Goal: Leave review/rating: Leave review/rating

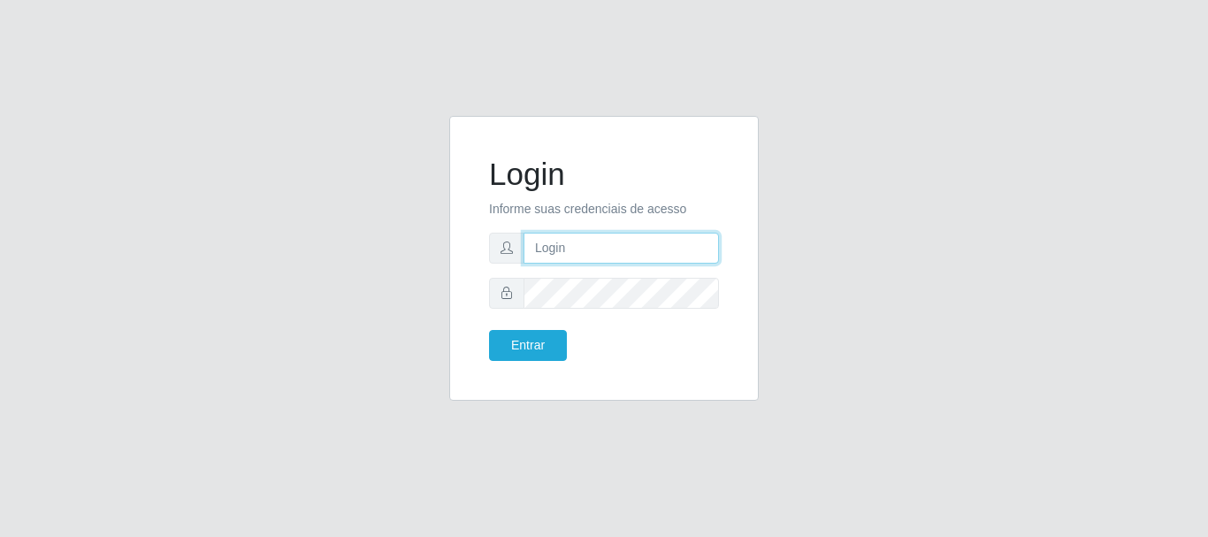
click at [545, 257] on input "text" at bounding box center [620, 248] width 195 height 31
type input "[EMAIL_ADDRESS][DOMAIN_NAME]"
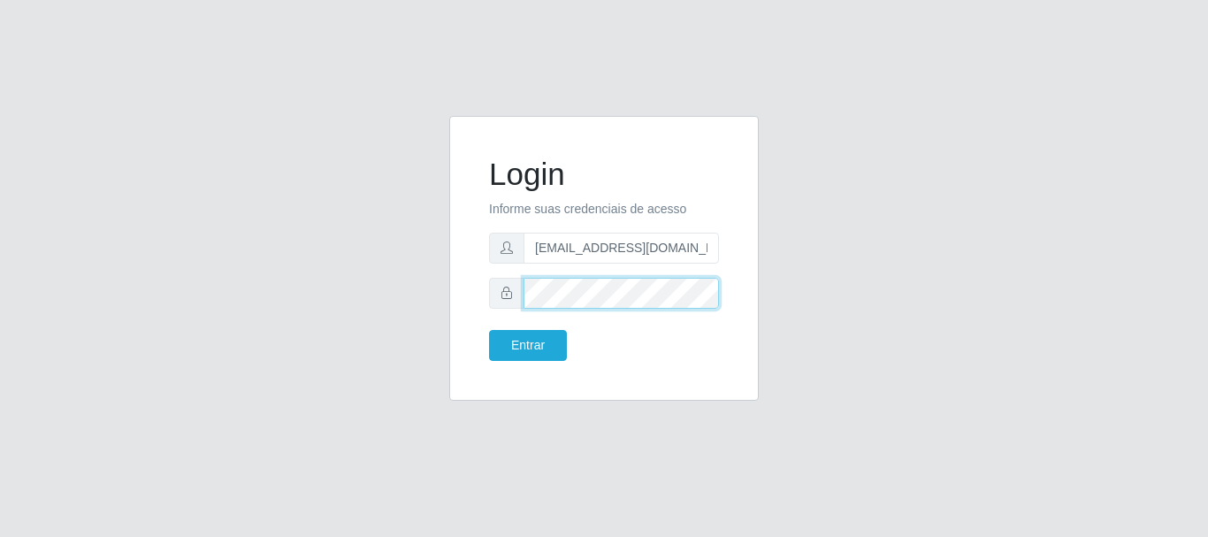
click at [489, 330] on button "Entrar" at bounding box center [528, 345] width 78 height 31
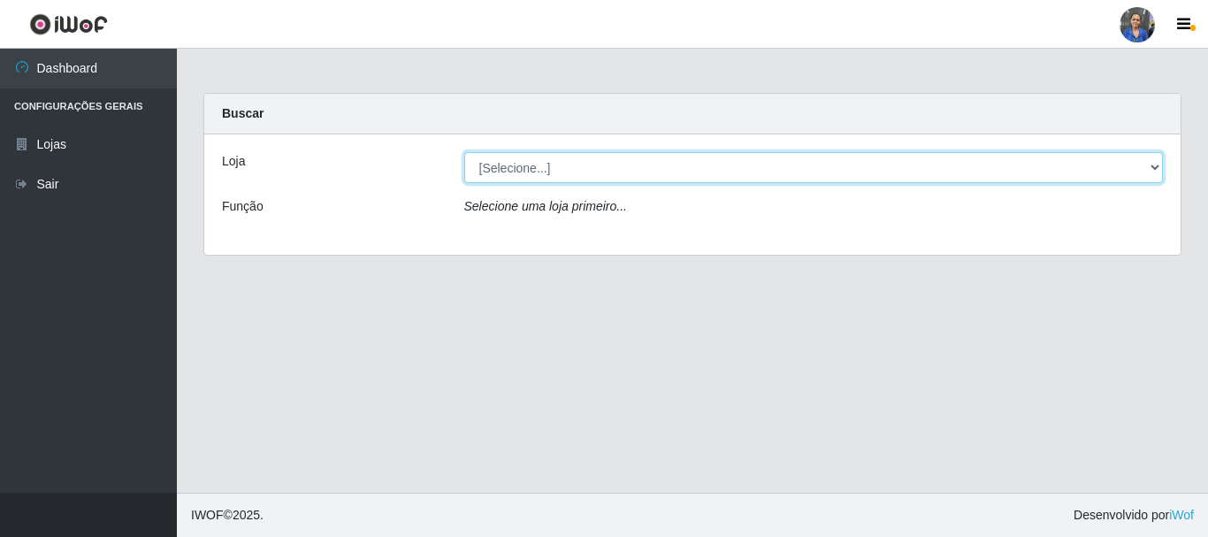
click at [1148, 161] on select "[Selecione...] SuperFácil Atacado - Rodoviária" at bounding box center [813, 167] width 699 height 31
select select "400"
click at [464, 152] on select "[Selecione...] SuperFácil Atacado - Rodoviária" at bounding box center [813, 167] width 699 height 31
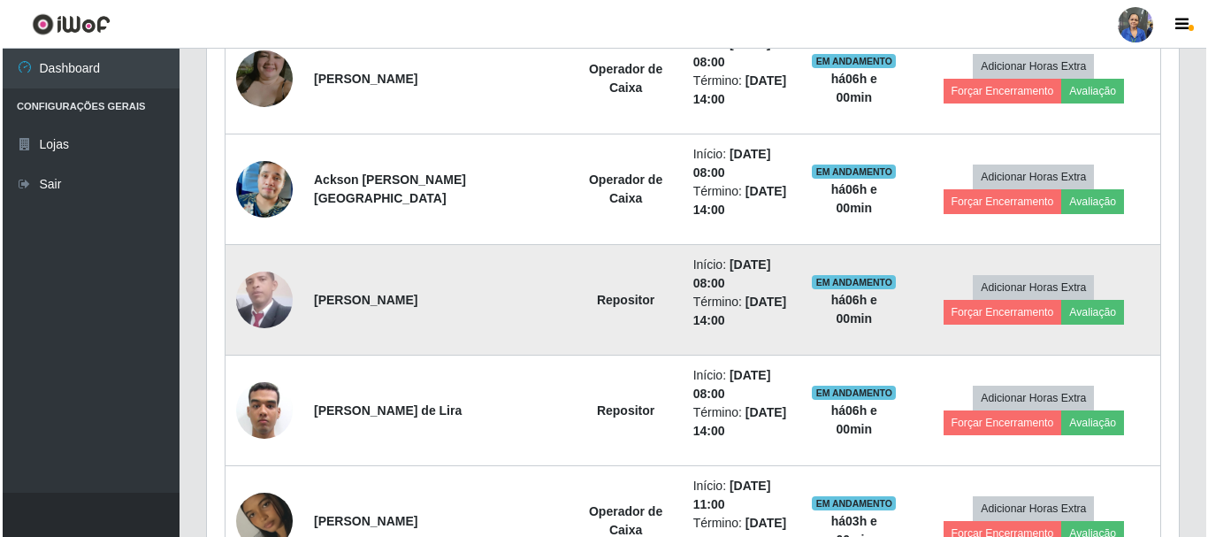
scroll to position [1061, 0]
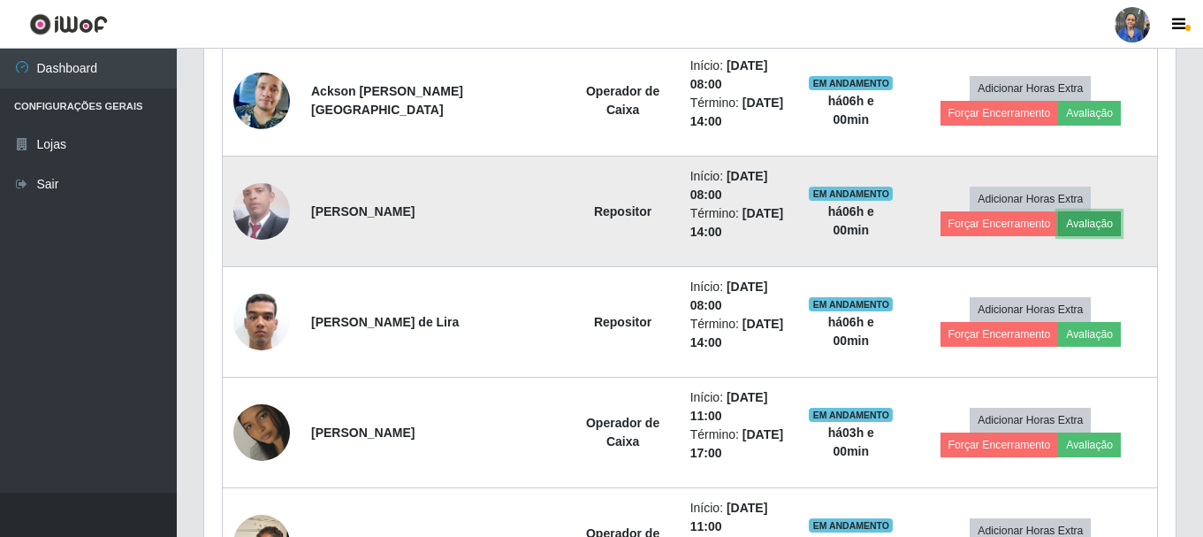
click at [1058, 231] on button "Avaliação" at bounding box center [1089, 223] width 63 height 25
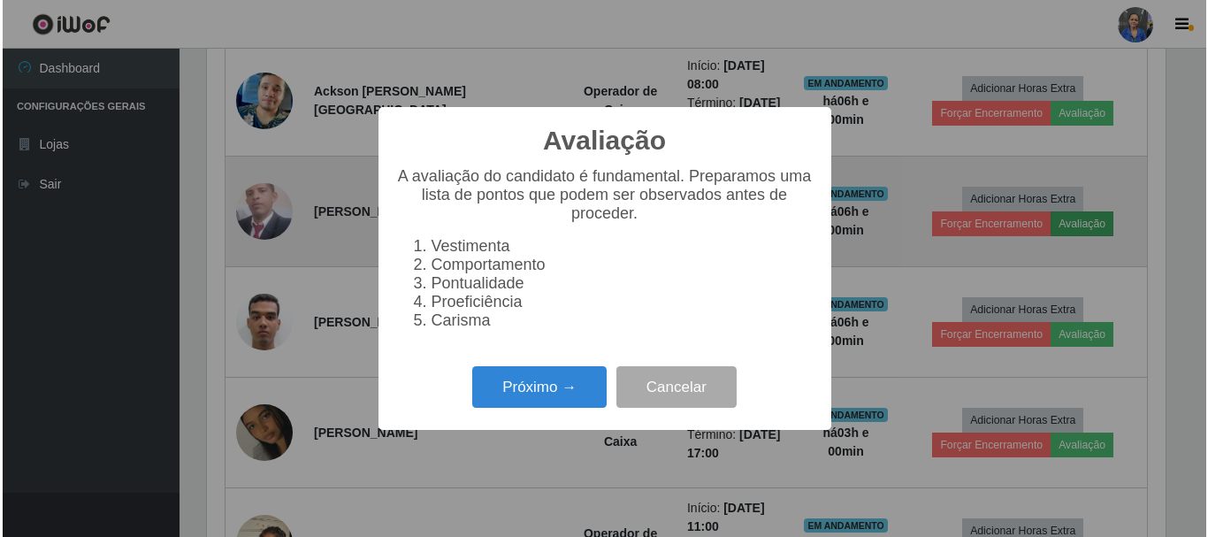
scroll to position [367, 963]
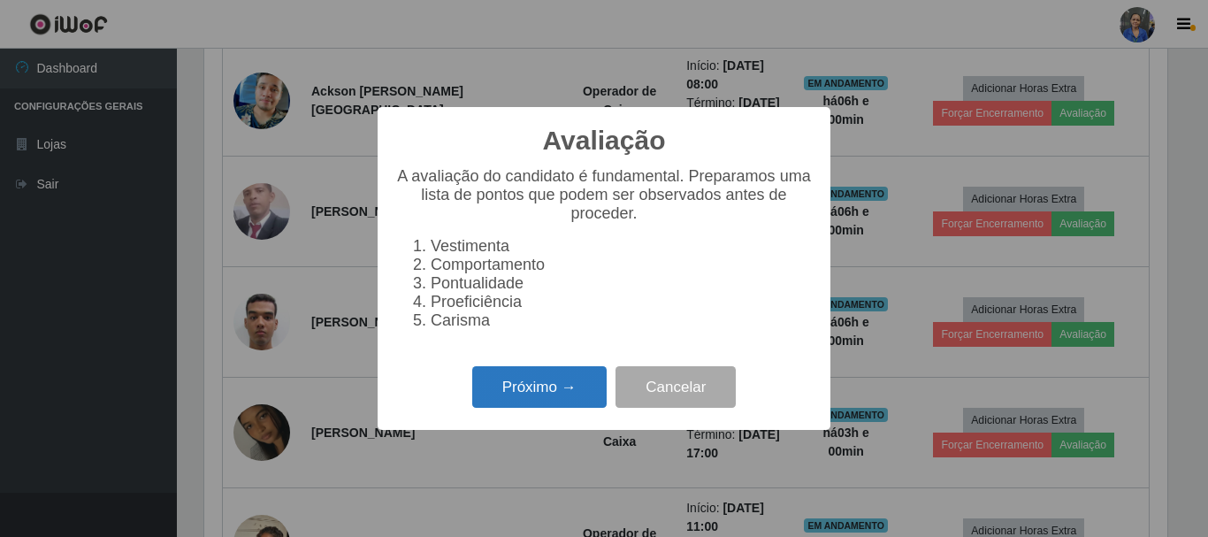
click at [516, 393] on button "Próximo →" at bounding box center [539, 387] width 134 height 42
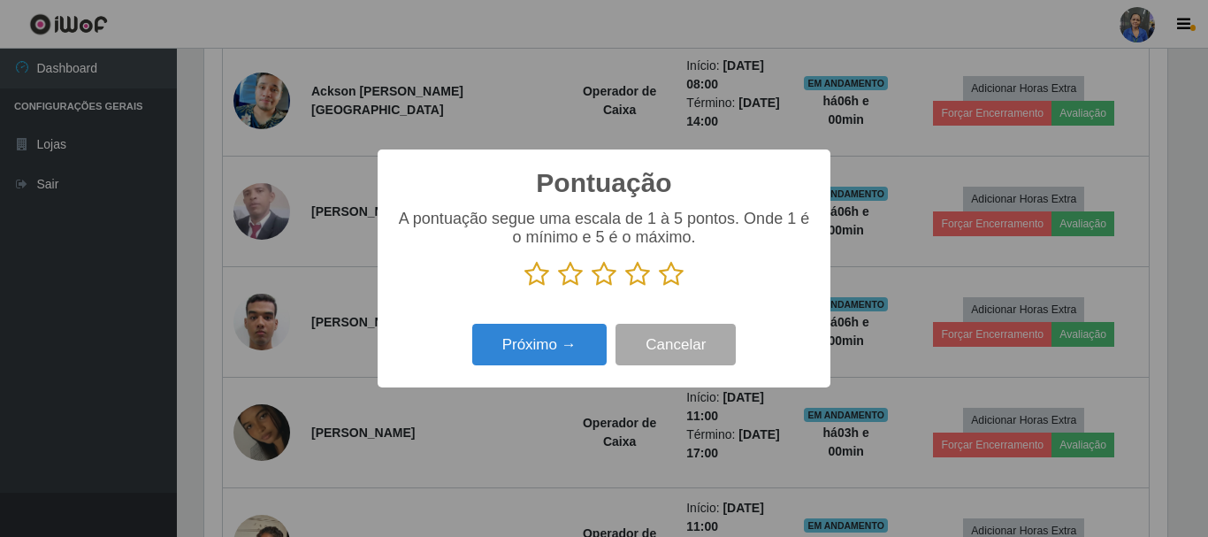
scroll to position [883868, 883272]
click at [681, 264] on icon at bounding box center [671, 274] width 25 height 27
click at [659, 287] on input "radio" at bounding box center [659, 287] width 0 height 0
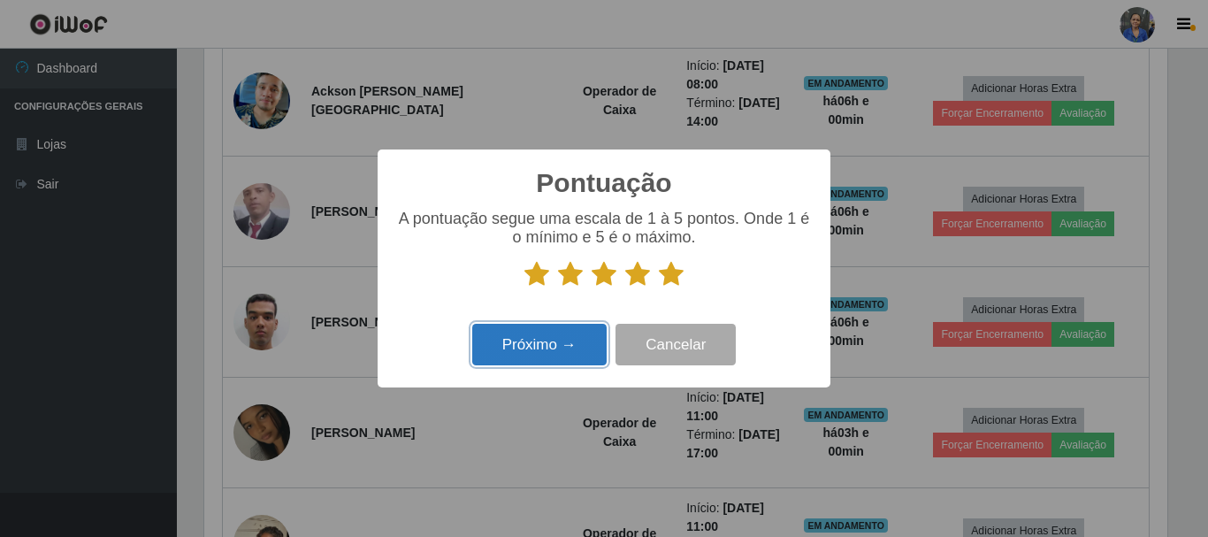
click at [561, 346] on button "Próximo →" at bounding box center [539, 345] width 134 height 42
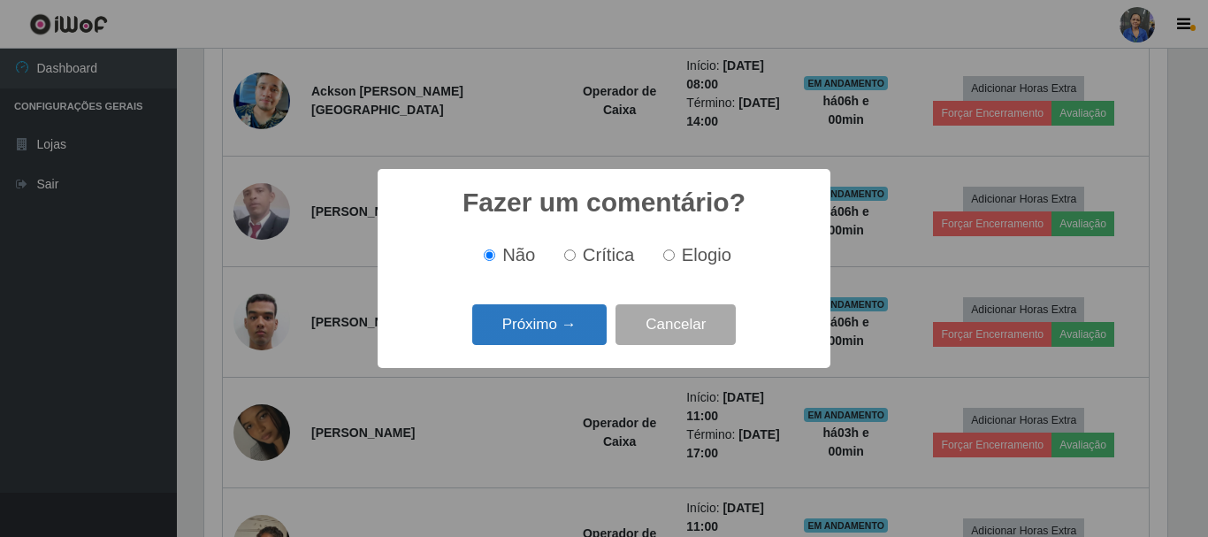
click at [578, 316] on button "Próximo →" at bounding box center [539, 325] width 134 height 42
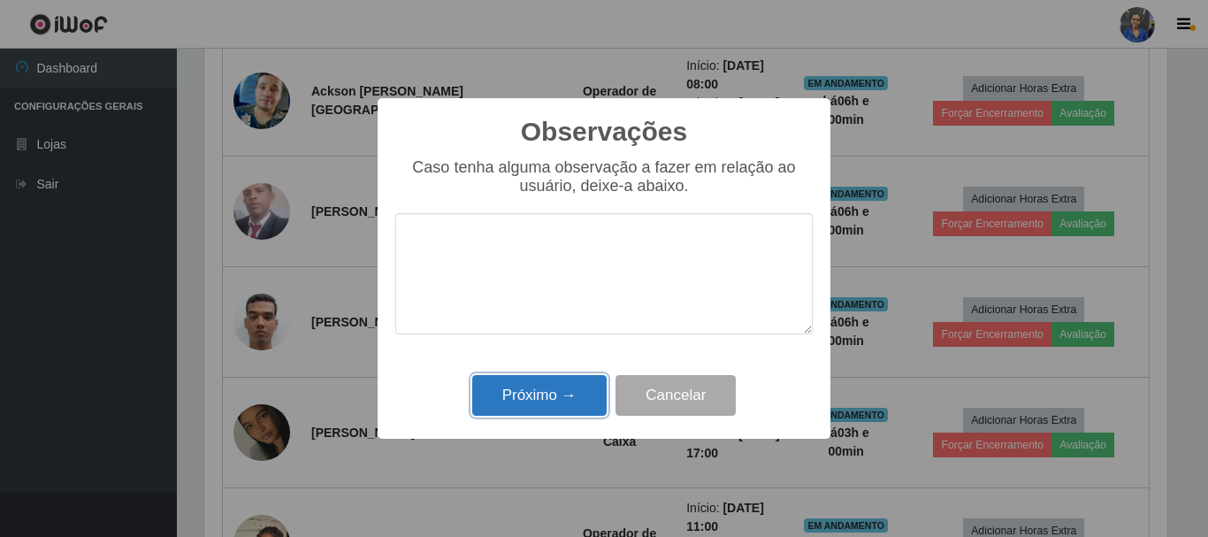
click at [545, 386] on button "Próximo →" at bounding box center [539, 396] width 134 height 42
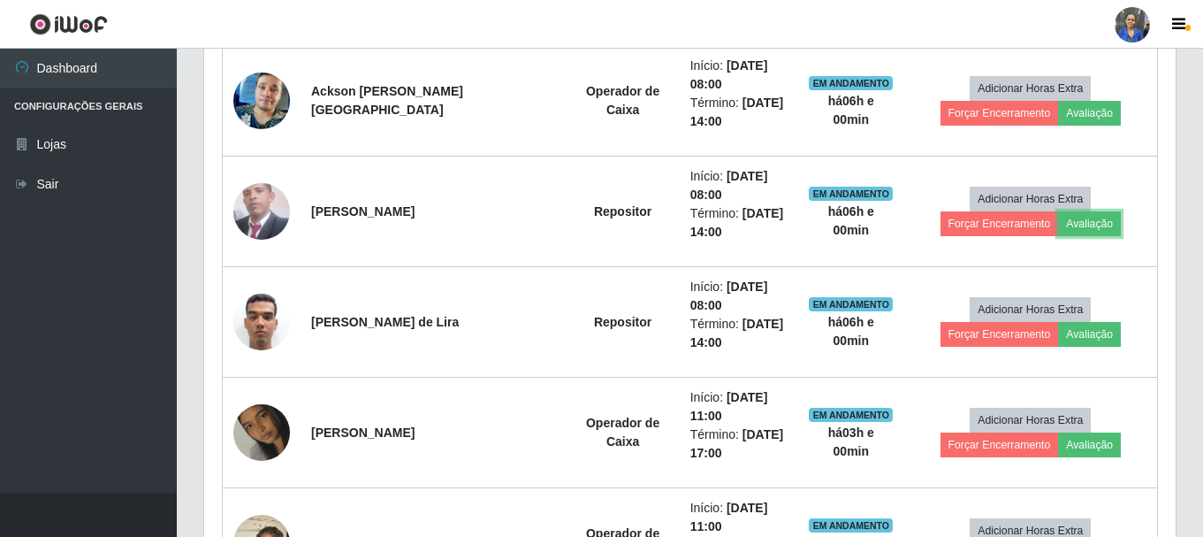
scroll to position [367, 972]
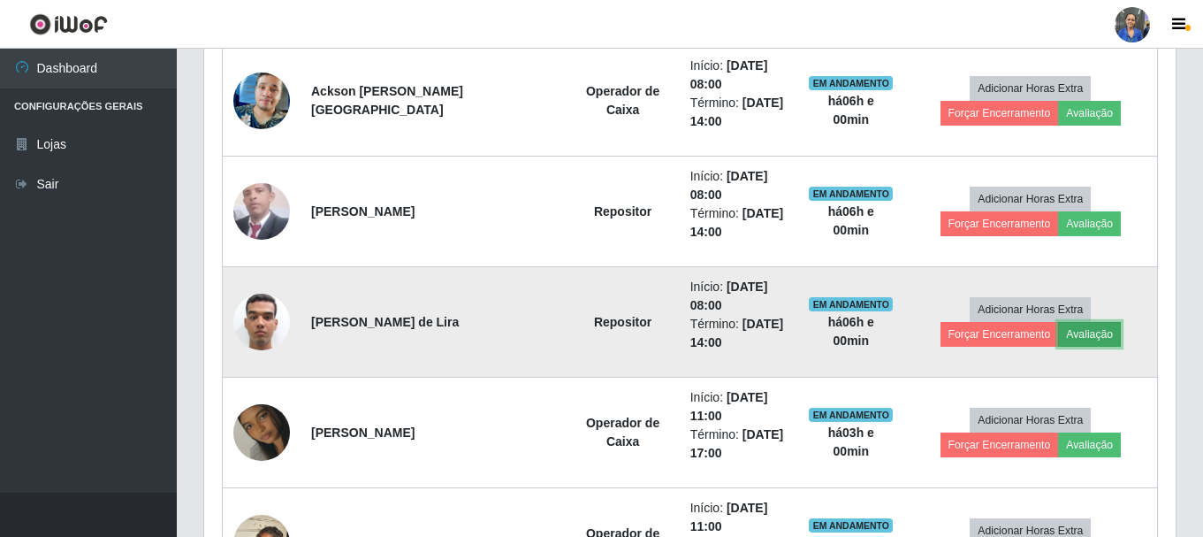
click at [1058, 335] on button "Avaliação" at bounding box center [1089, 334] width 63 height 25
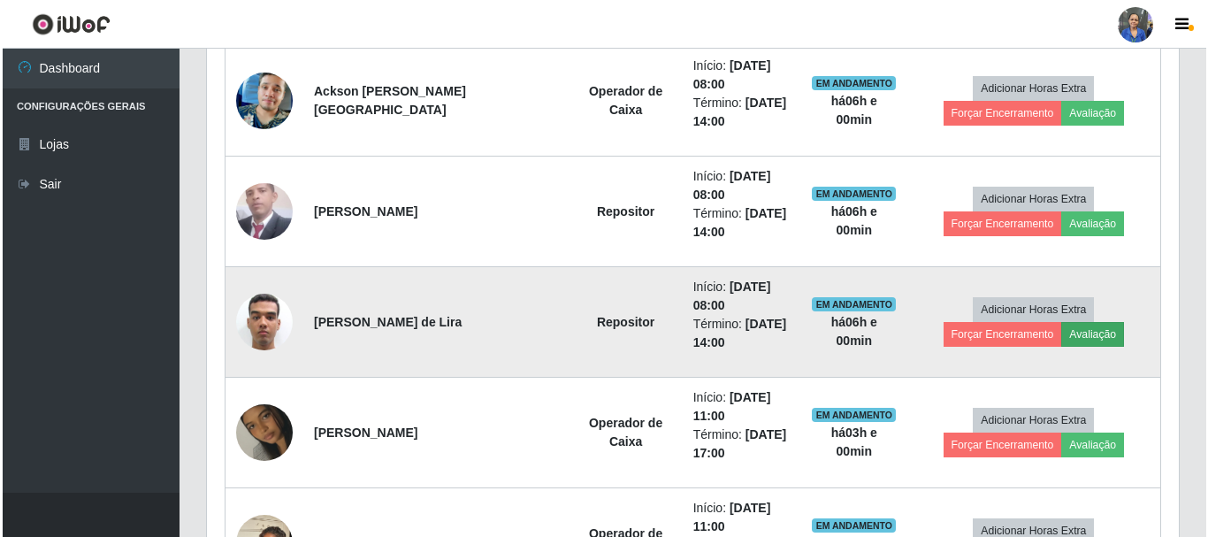
scroll to position [367, 963]
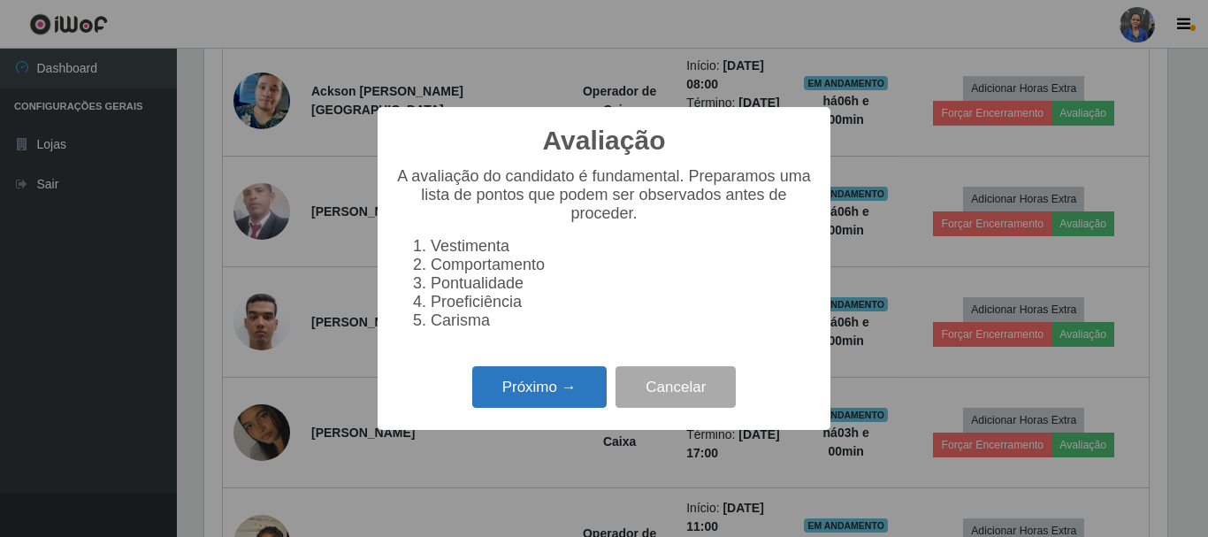
click at [523, 396] on button "Próximo →" at bounding box center [539, 387] width 134 height 42
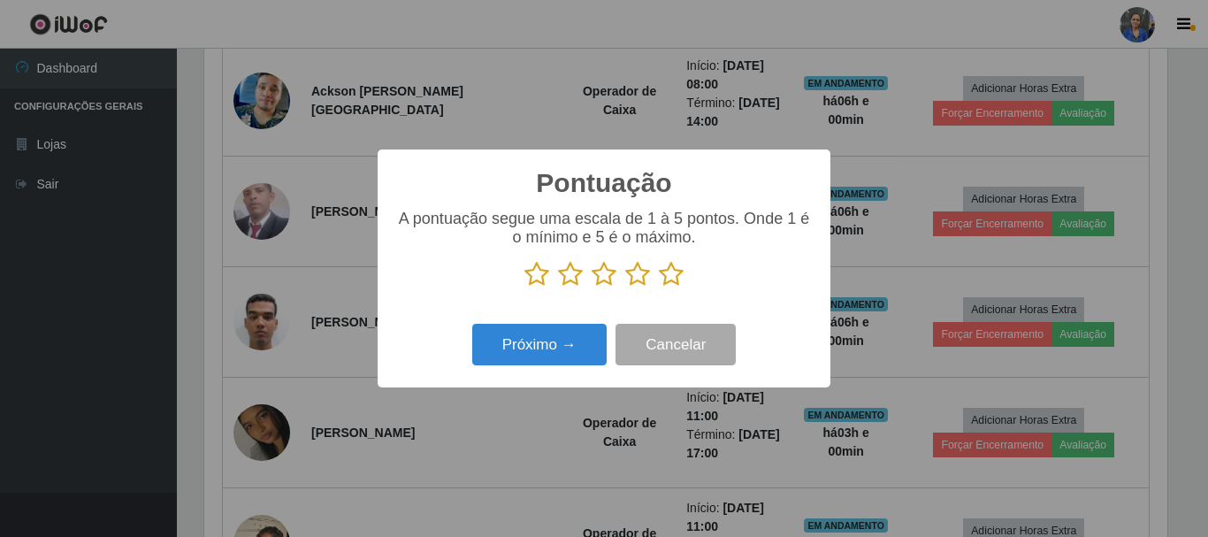
click at [669, 279] on icon at bounding box center [671, 274] width 25 height 27
click at [659, 287] on input "radio" at bounding box center [659, 287] width 0 height 0
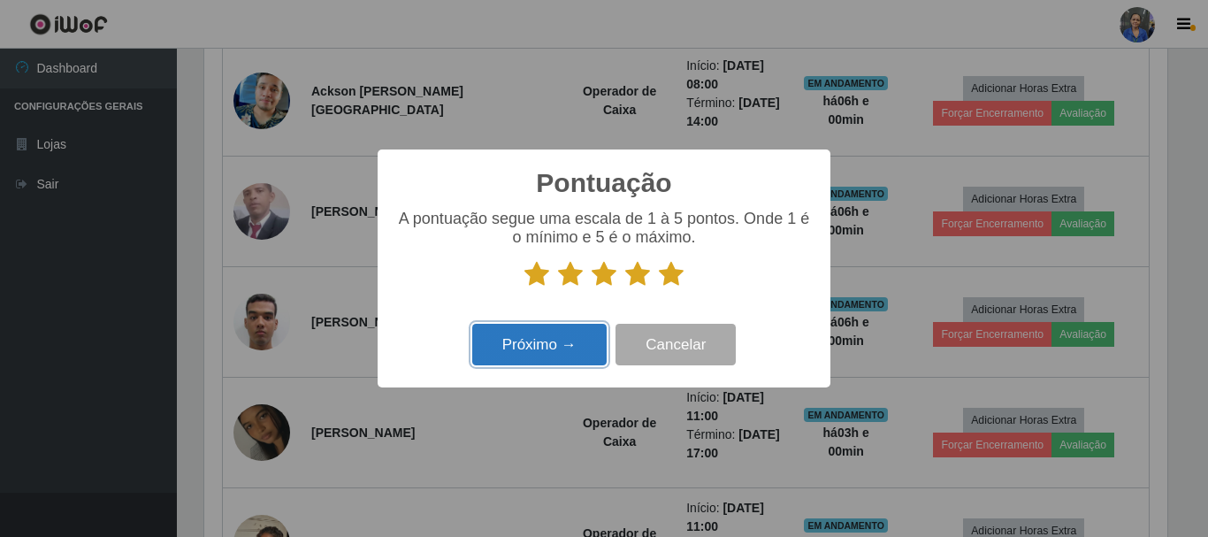
click at [538, 337] on button "Próximo →" at bounding box center [539, 345] width 134 height 42
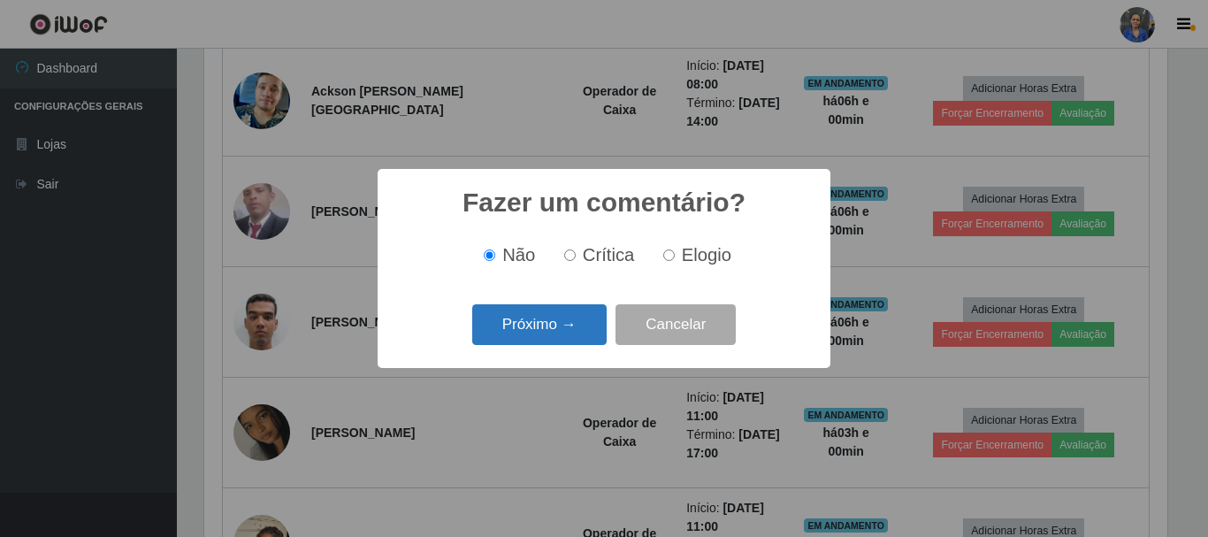
click at [556, 315] on button "Próximo →" at bounding box center [539, 325] width 134 height 42
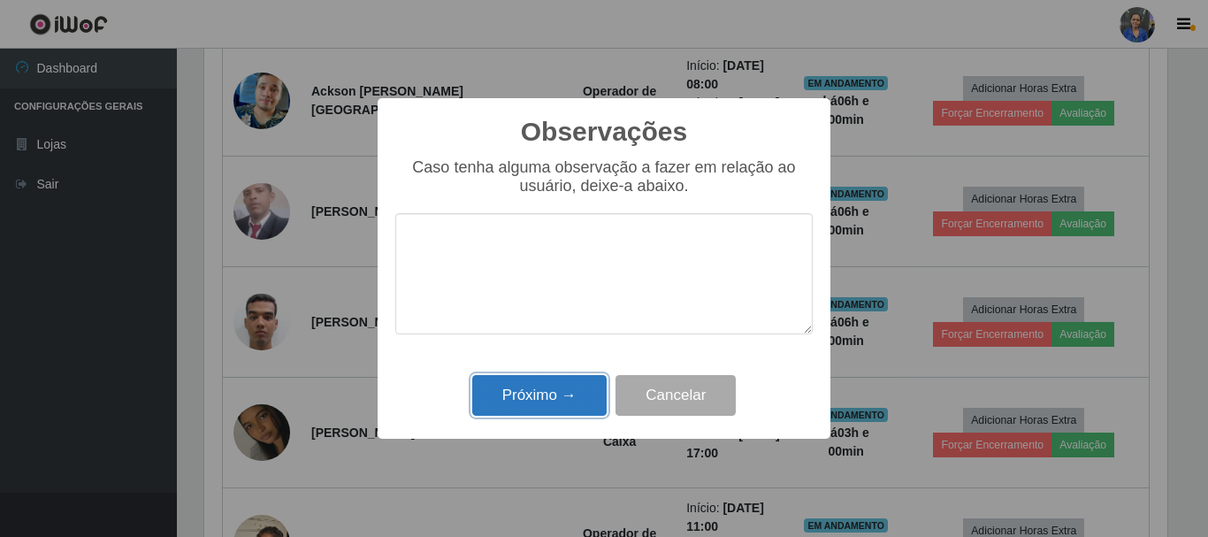
click at [557, 388] on button "Próximo →" at bounding box center [539, 396] width 134 height 42
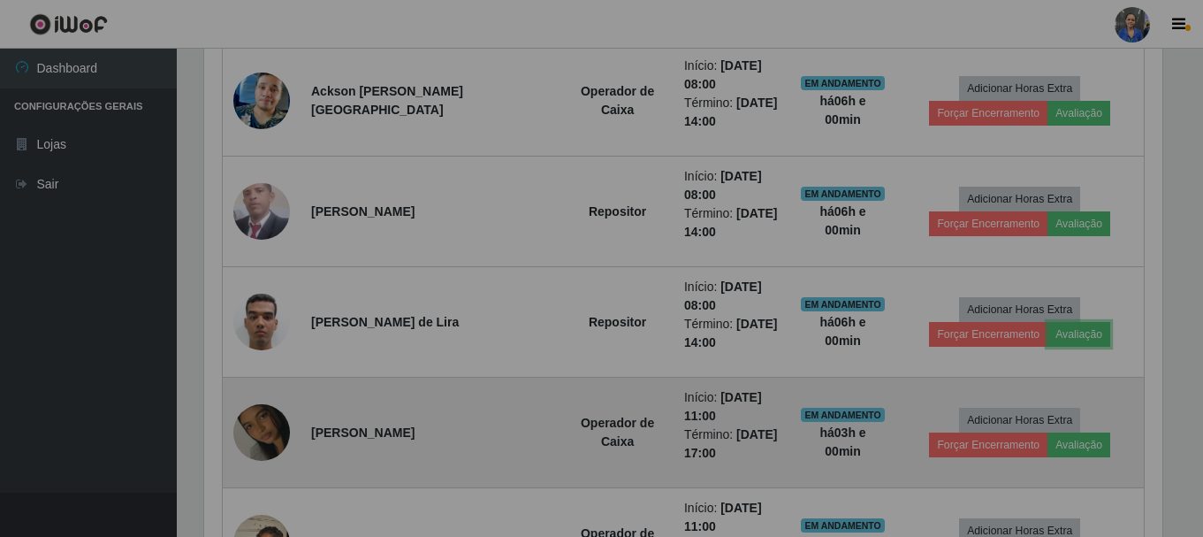
scroll to position [367, 972]
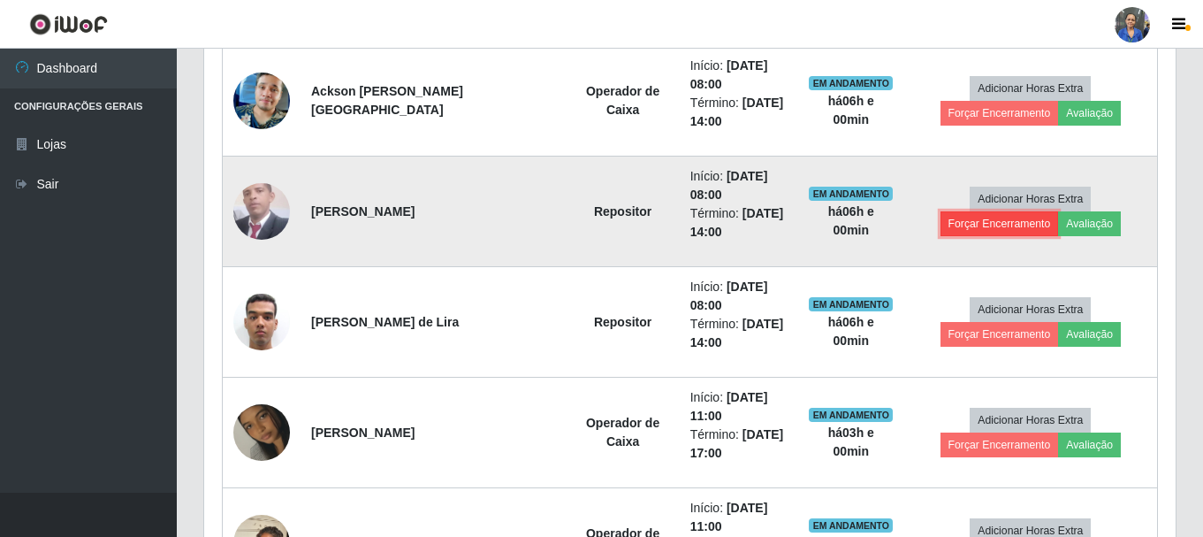
click at [1059, 211] on button "Forçar Encerramento" at bounding box center [1000, 223] width 118 height 25
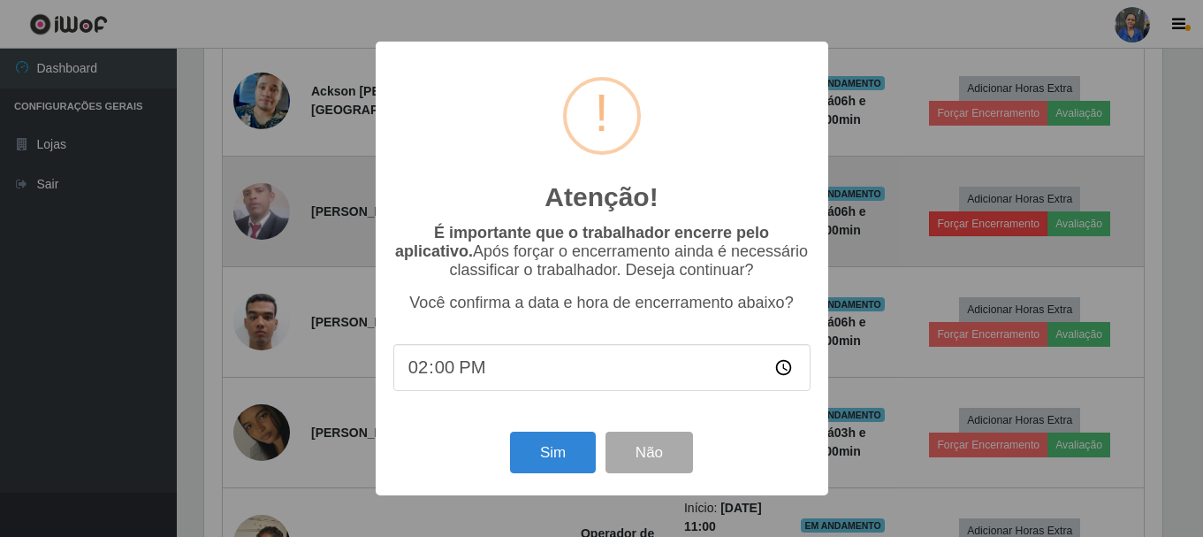
scroll to position [367, 963]
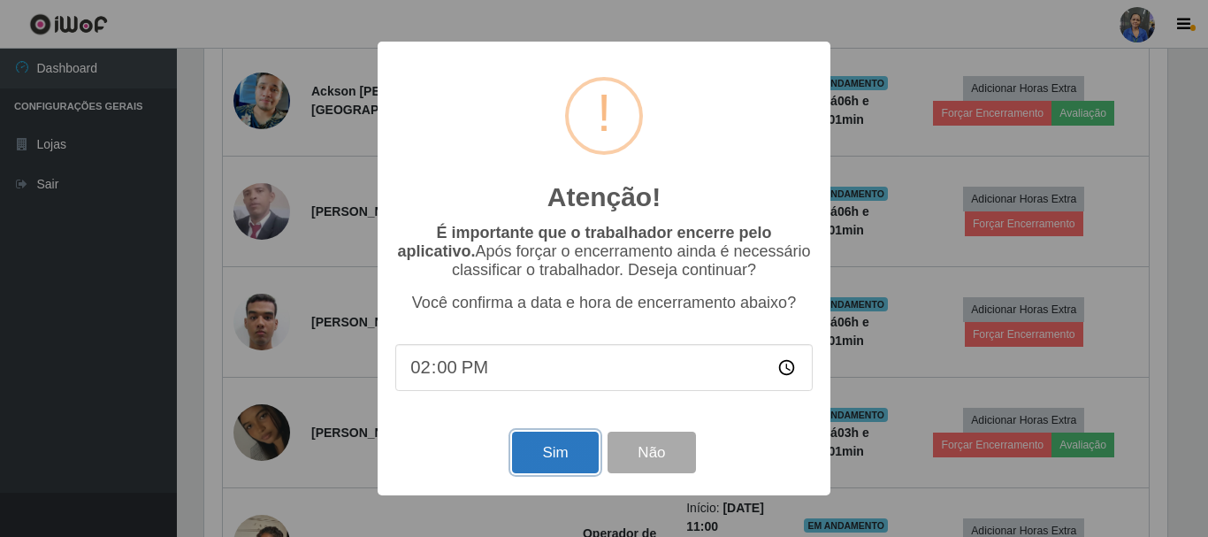
click at [542, 468] on button "Sim" at bounding box center [555, 453] width 86 height 42
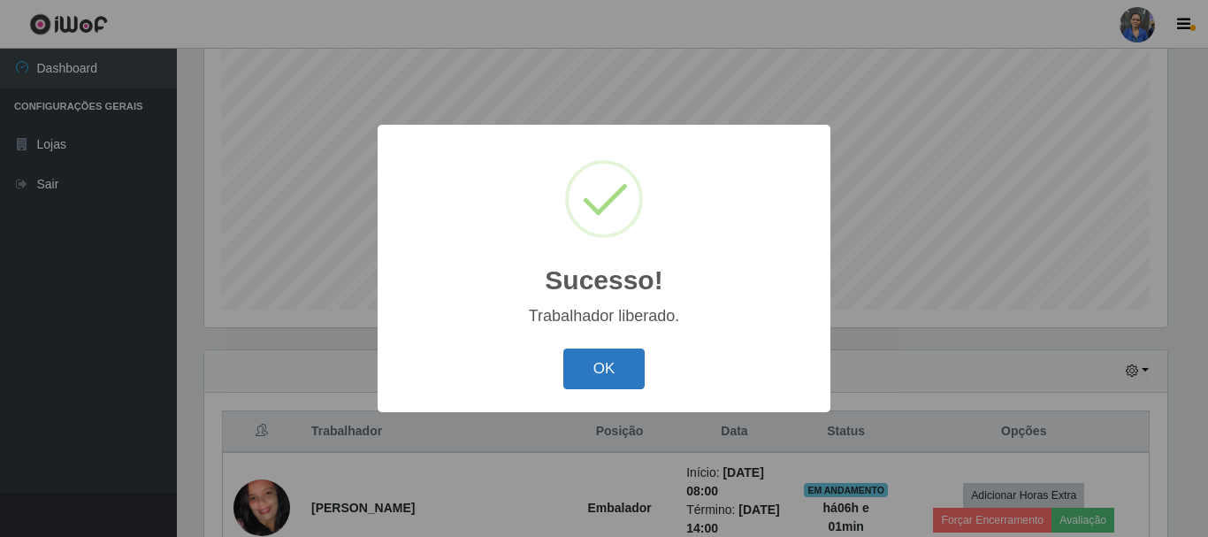
click at [626, 370] on button "OK" at bounding box center [604, 369] width 82 height 42
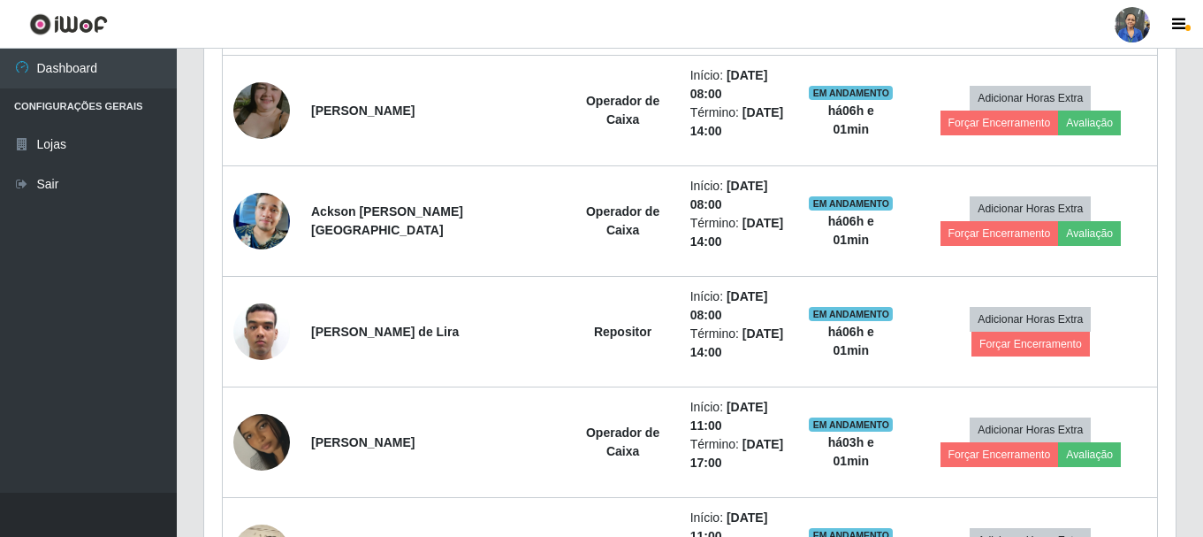
scroll to position [942, 0]
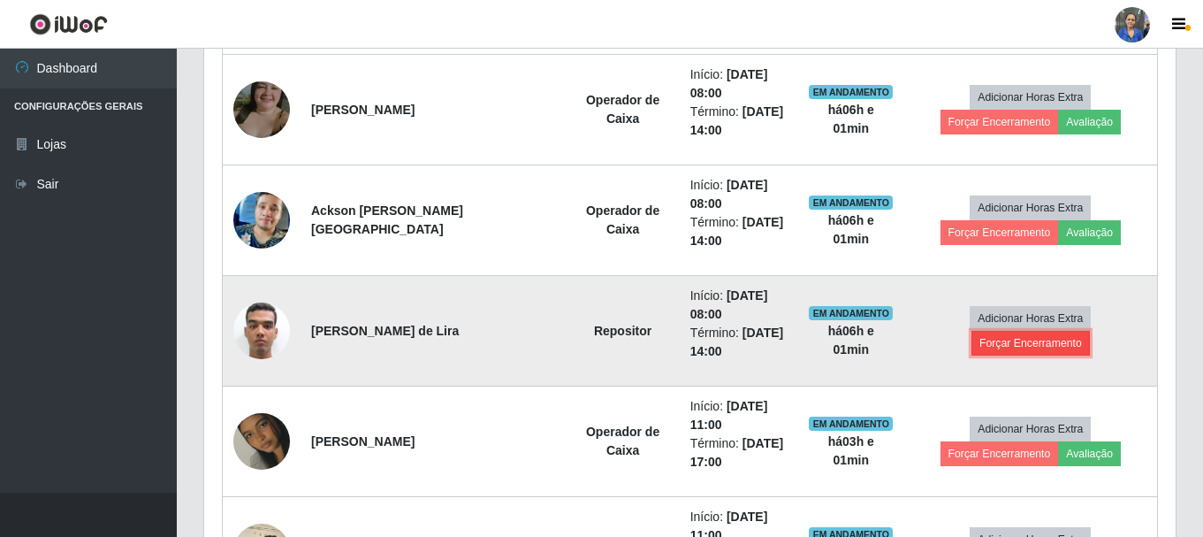
click at [1056, 331] on button "Forçar Encerramento" at bounding box center [1031, 343] width 118 height 25
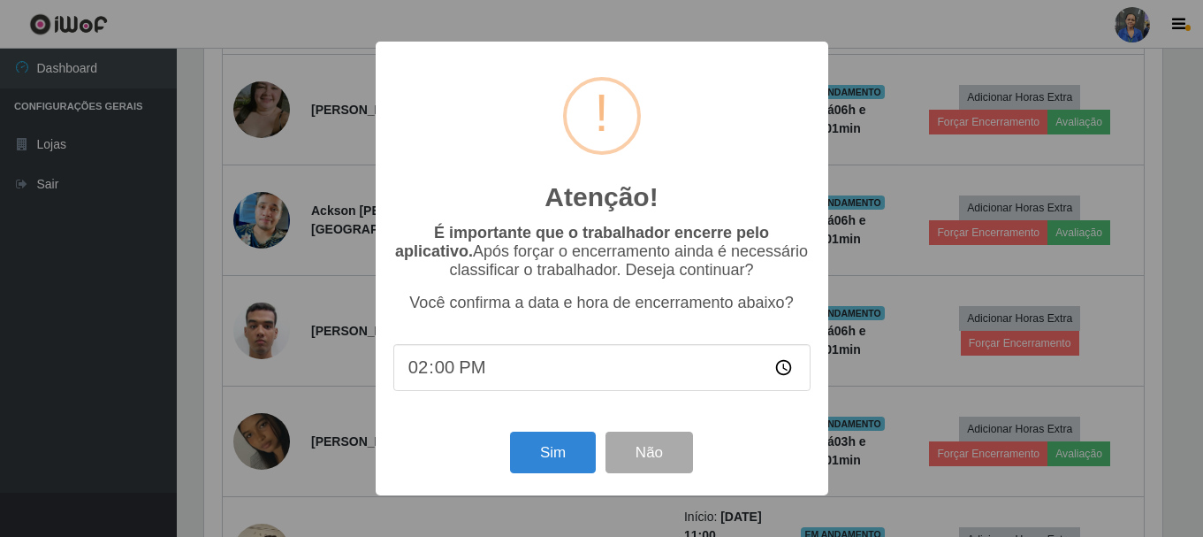
scroll to position [0, 0]
click at [541, 451] on button "Sim" at bounding box center [555, 453] width 86 height 42
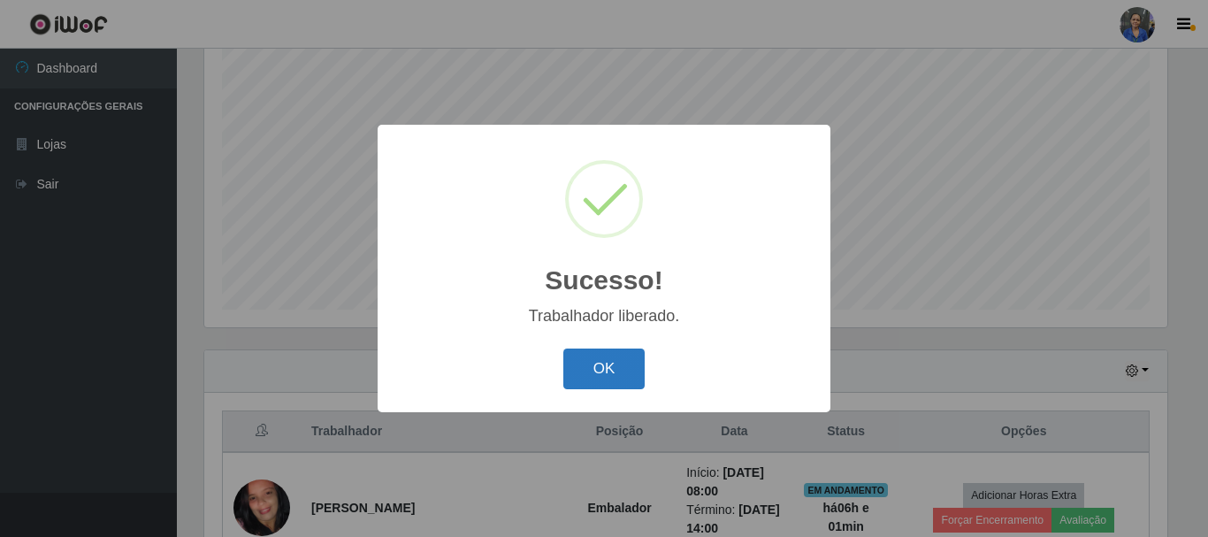
click at [614, 355] on button "OK" at bounding box center [604, 369] width 82 height 42
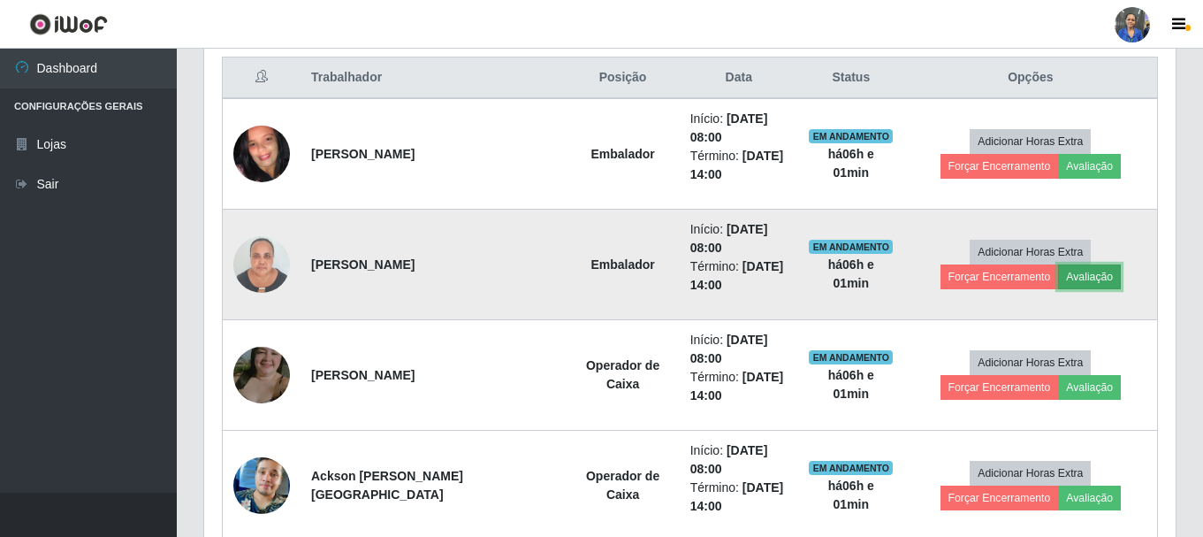
click at [1058, 273] on button "Avaliação" at bounding box center [1089, 276] width 63 height 25
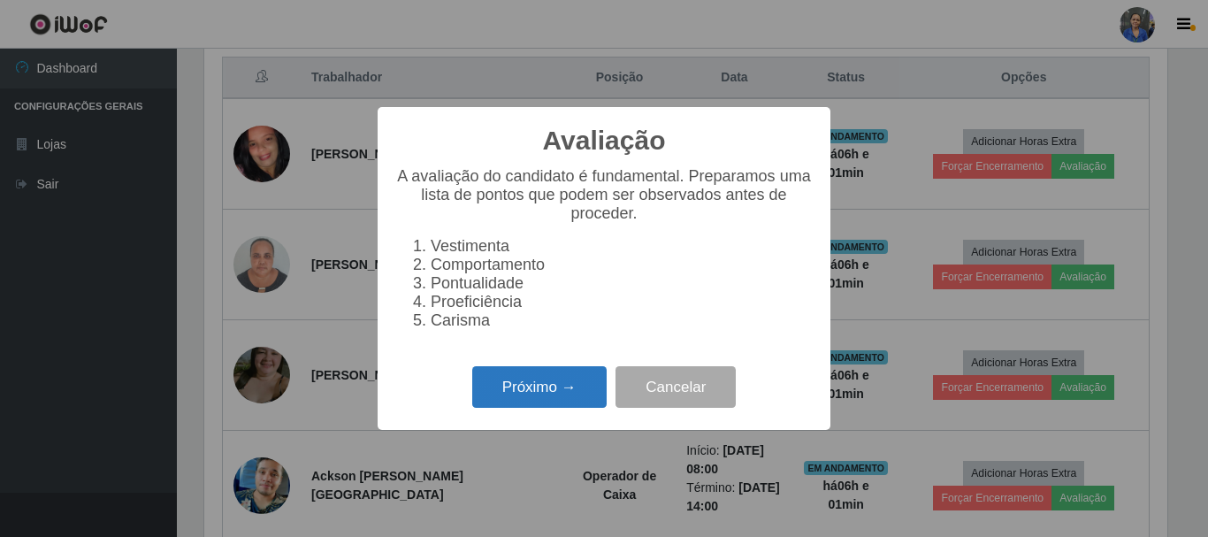
click at [551, 387] on button "Próximo →" at bounding box center [539, 387] width 134 height 42
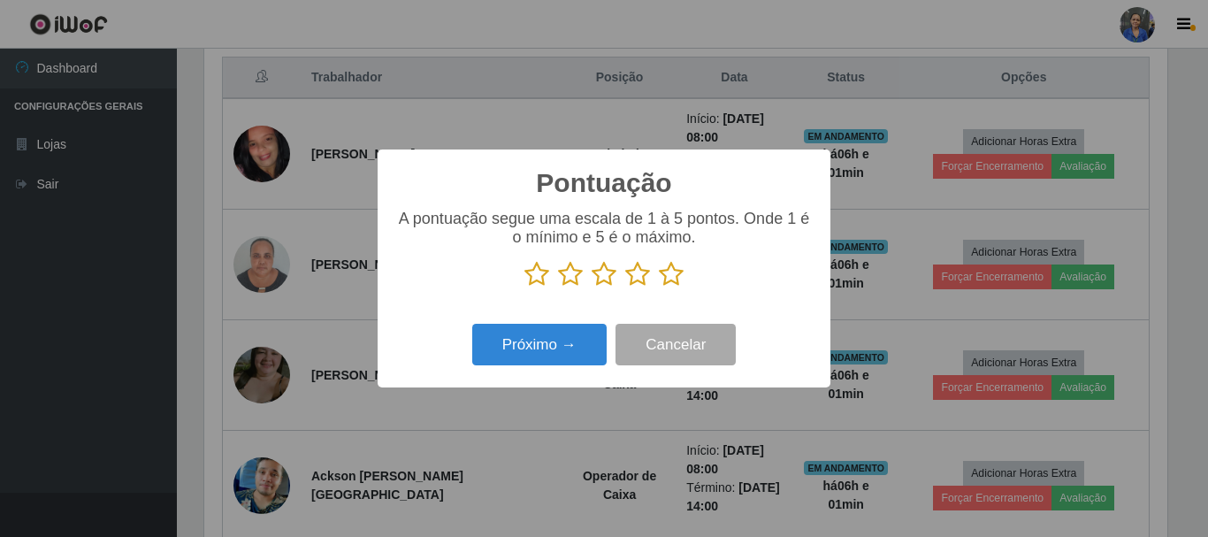
click at [676, 273] on icon at bounding box center [671, 274] width 25 height 27
click at [659, 287] on input "radio" at bounding box center [659, 287] width 0 height 0
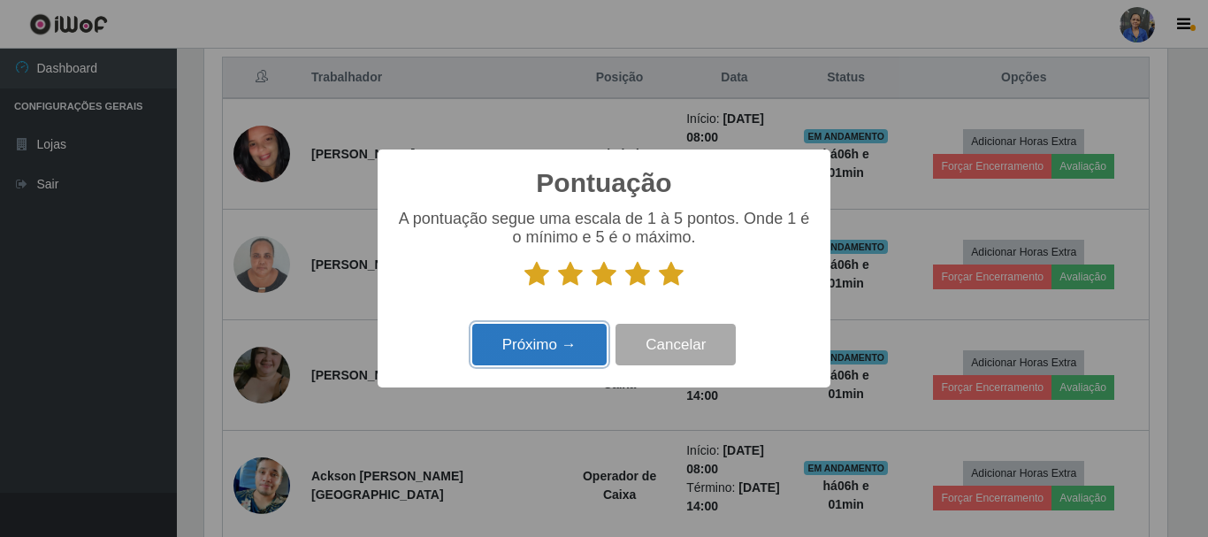
click at [560, 338] on button "Próximo →" at bounding box center [539, 345] width 134 height 42
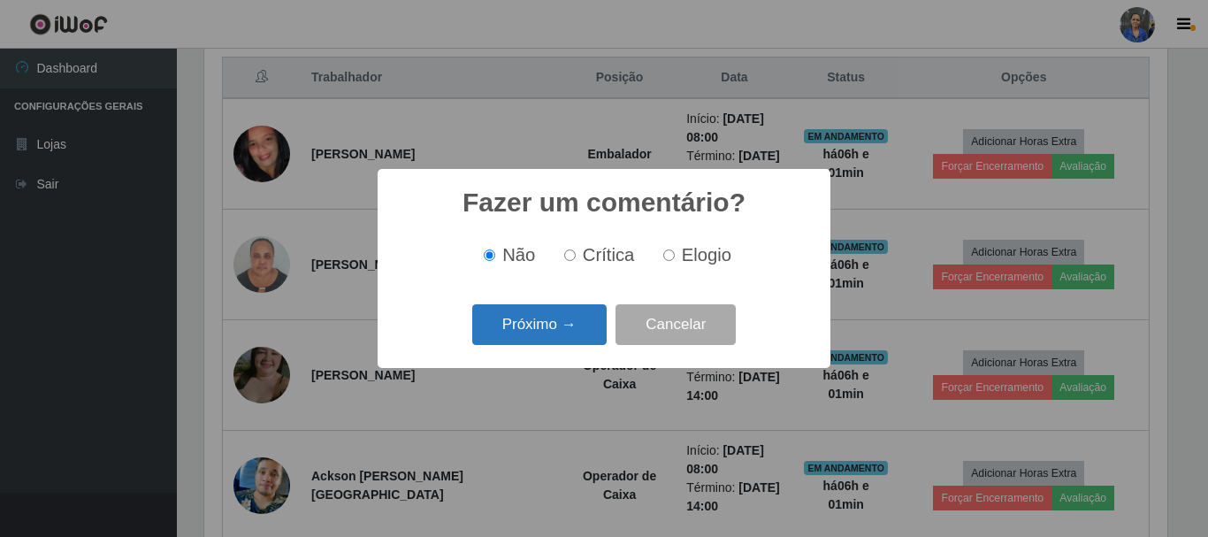
click at [559, 337] on button "Próximo →" at bounding box center [539, 325] width 134 height 42
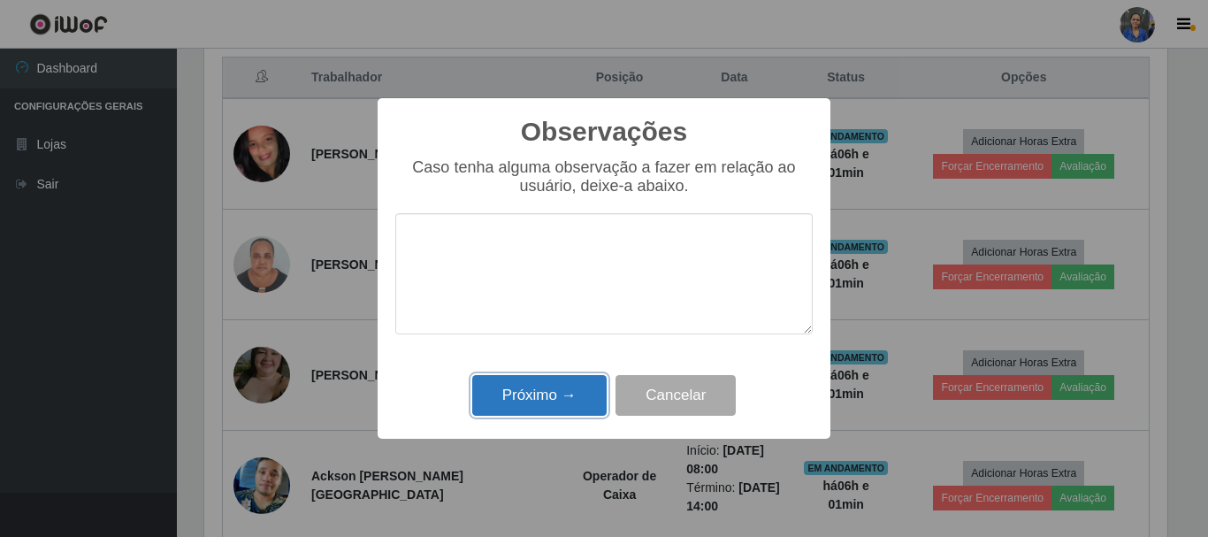
click at [557, 388] on button "Próximo →" at bounding box center [539, 396] width 134 height 42
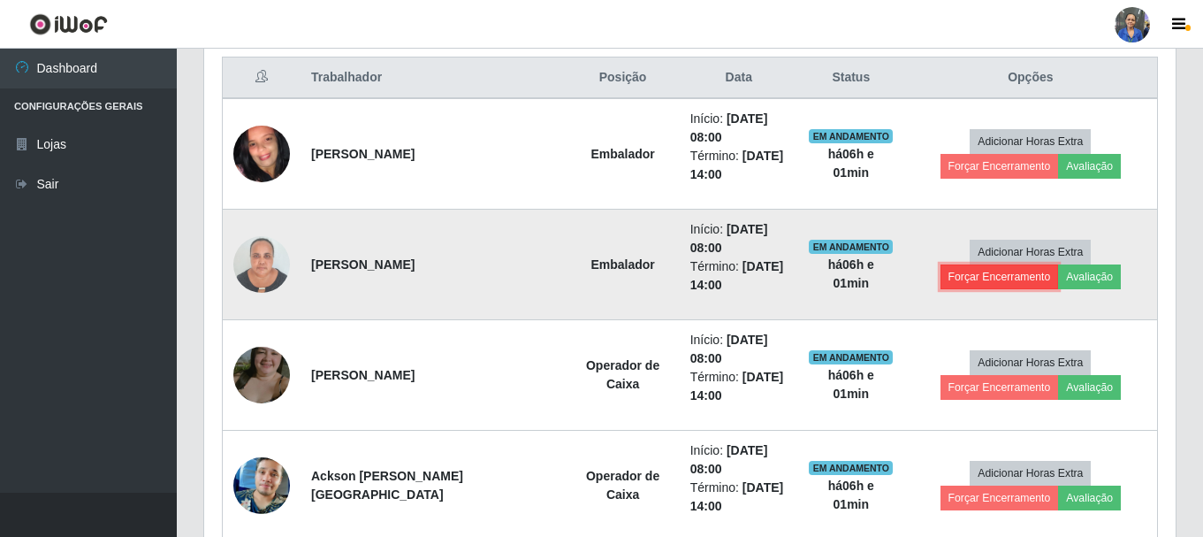
click at [1059, 264] on button "Forçar Encerramento" at bounding box center [1000, 276] width 118 height 25
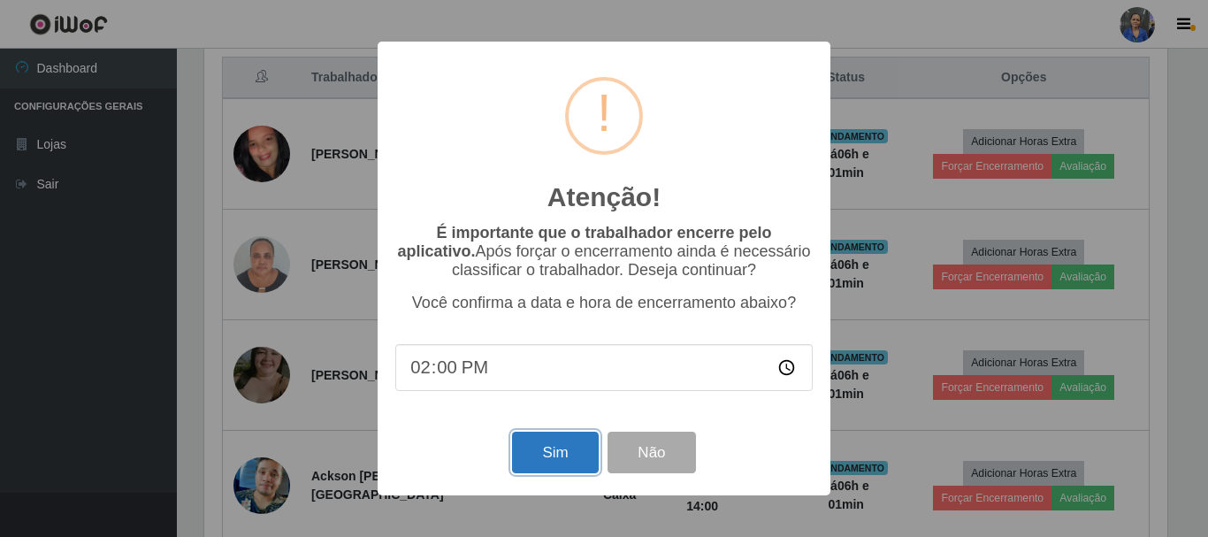
click at [554, 452] on button "Sim" at bounding box center [555, 453] width 86 height 42
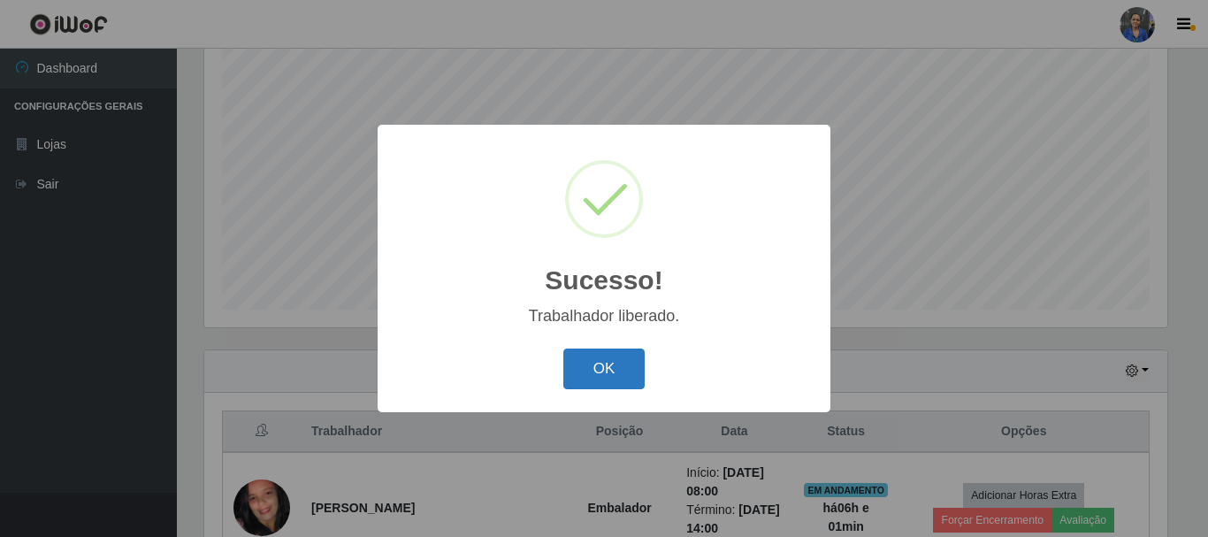
click at [606, 370] on button "OK" at bounding box center [604, 369] width 82 height 42
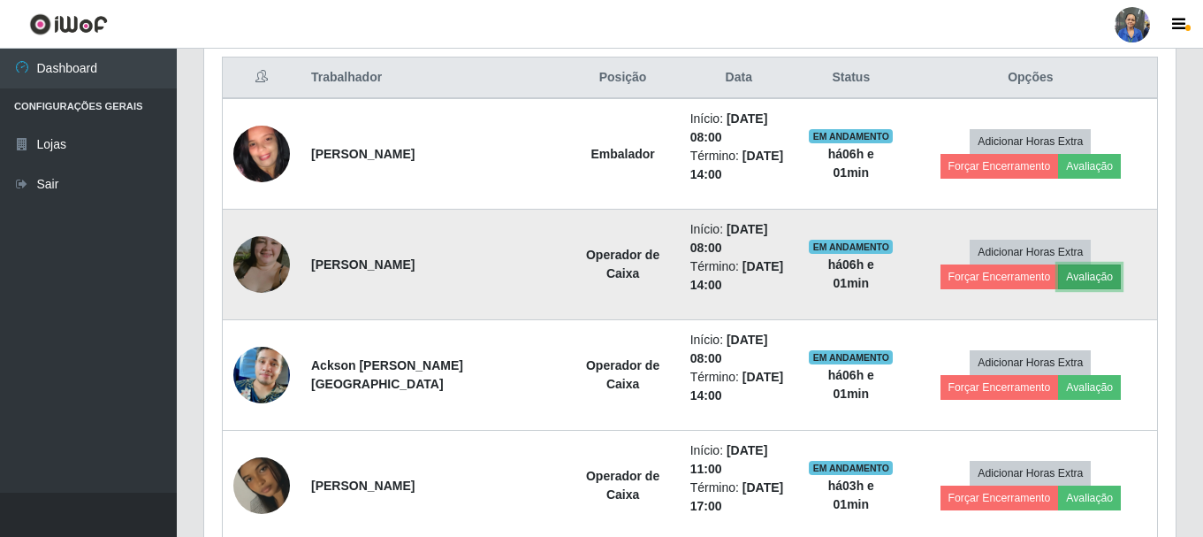
click at [1058, 284] on button "Avaliação" at bounding box center [1089, 276] width 63 height 25
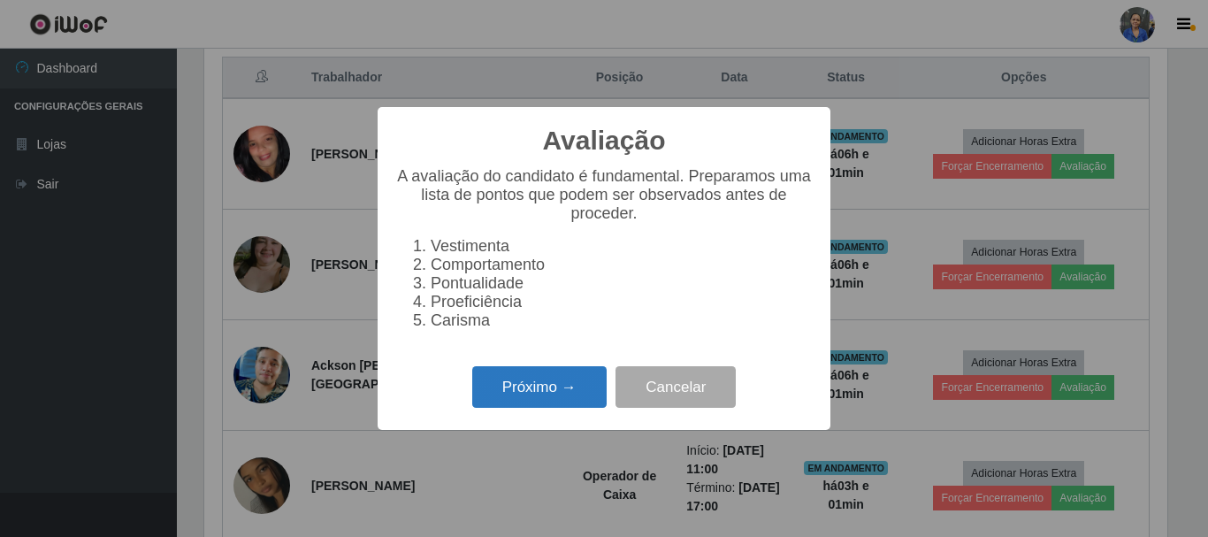
click at [539, 392] on button "Próximo →" at bounding box center [539, 387] width 134 height 42
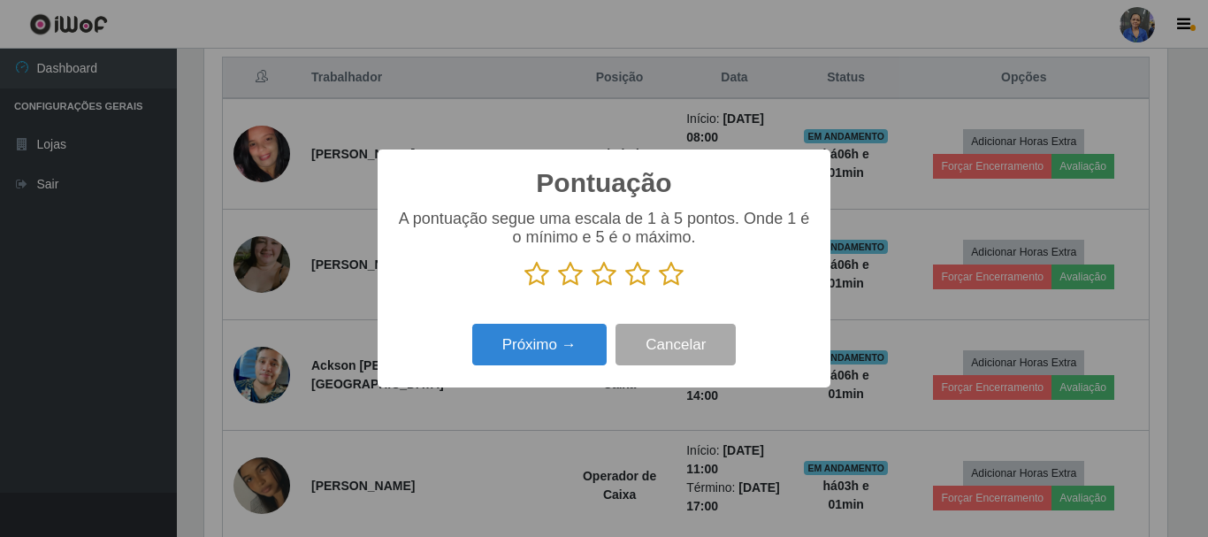
click at [677, 278] on icon at bounding box center [671, 274] width 25 height 27
click at [659, 287] on input "radio" at bounding box center [659, 287] width 0 height 0
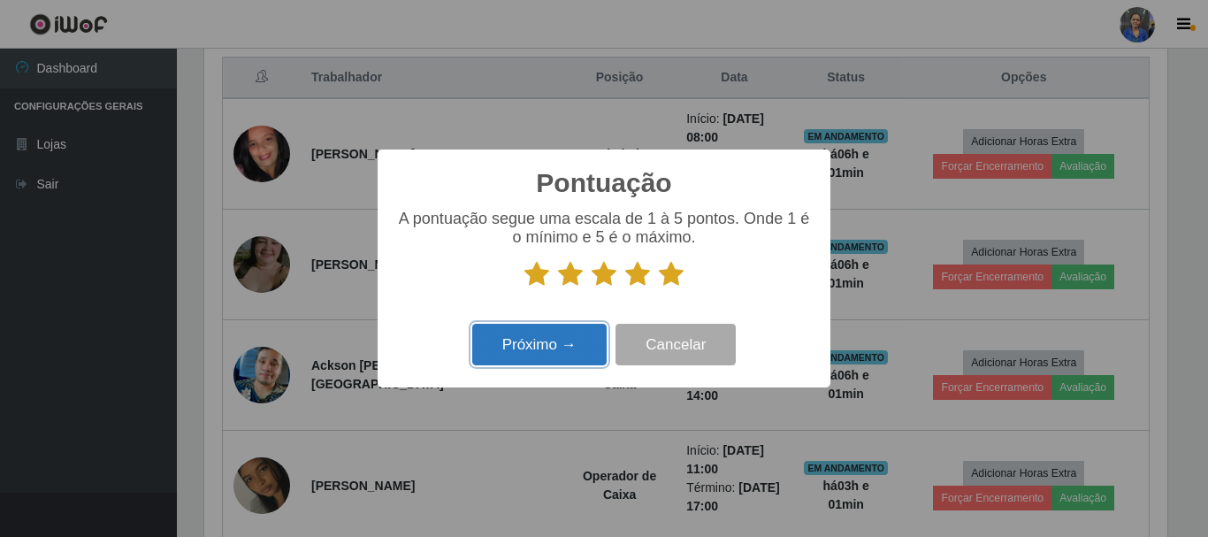
click at [542, 346] on button "Próximo →" at bounding box center [539, 345] width 134 height 42
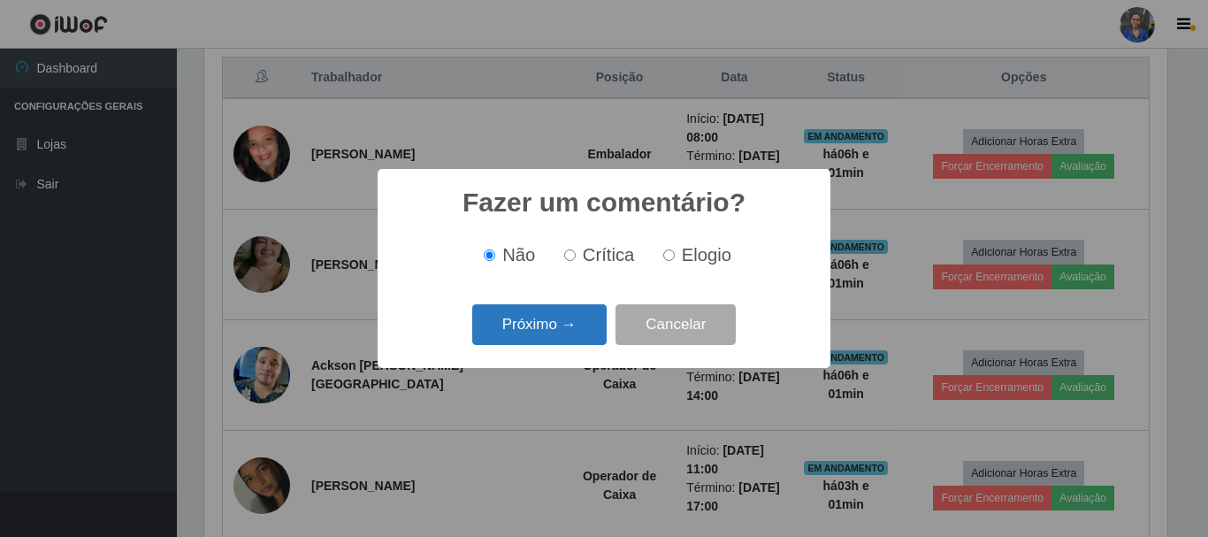
click at [554, 330] on button "Próximo →" at bounding box center [539, 325] width 134 height 42
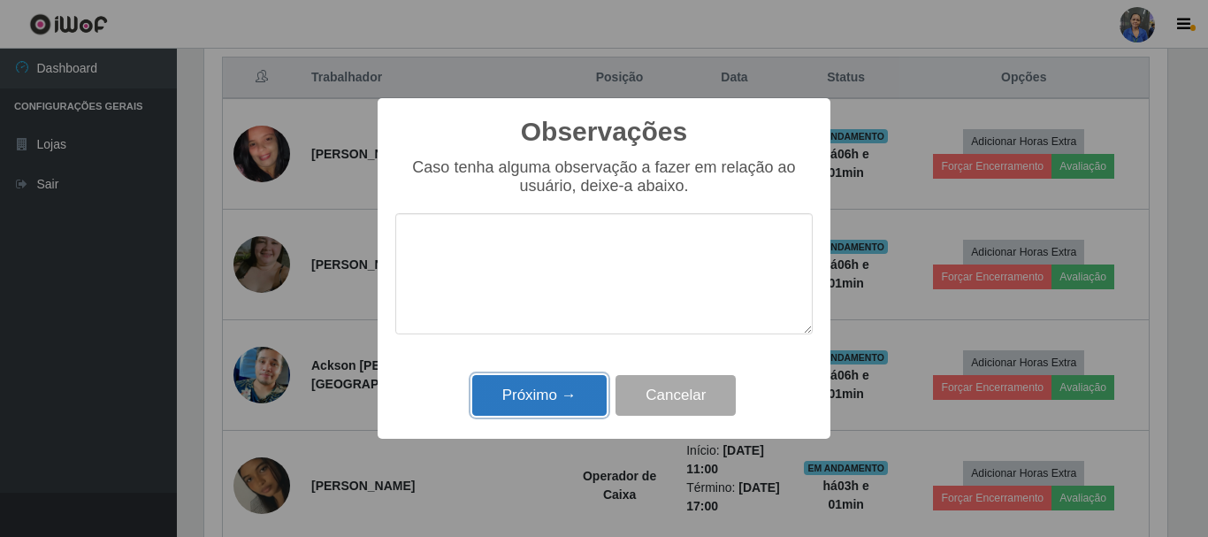
click at [570, 386] on button "Próximo →" at bounding box center [539, 396] width 134 height 42
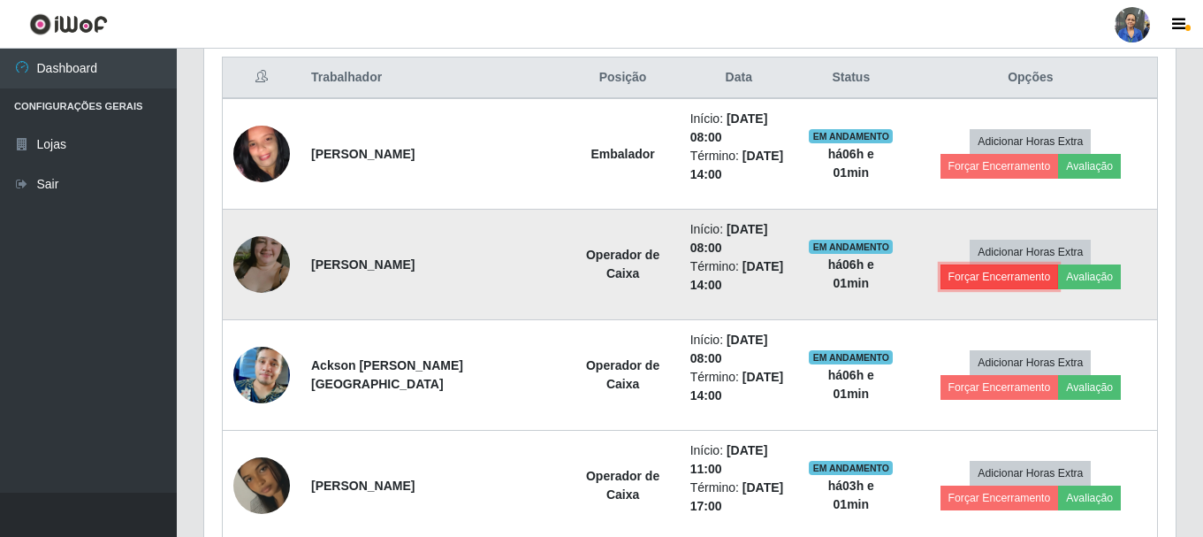
click at [1059, 264] on button "Forçar Encerramento" at bounding box center [1000, 276] width 118 height 25
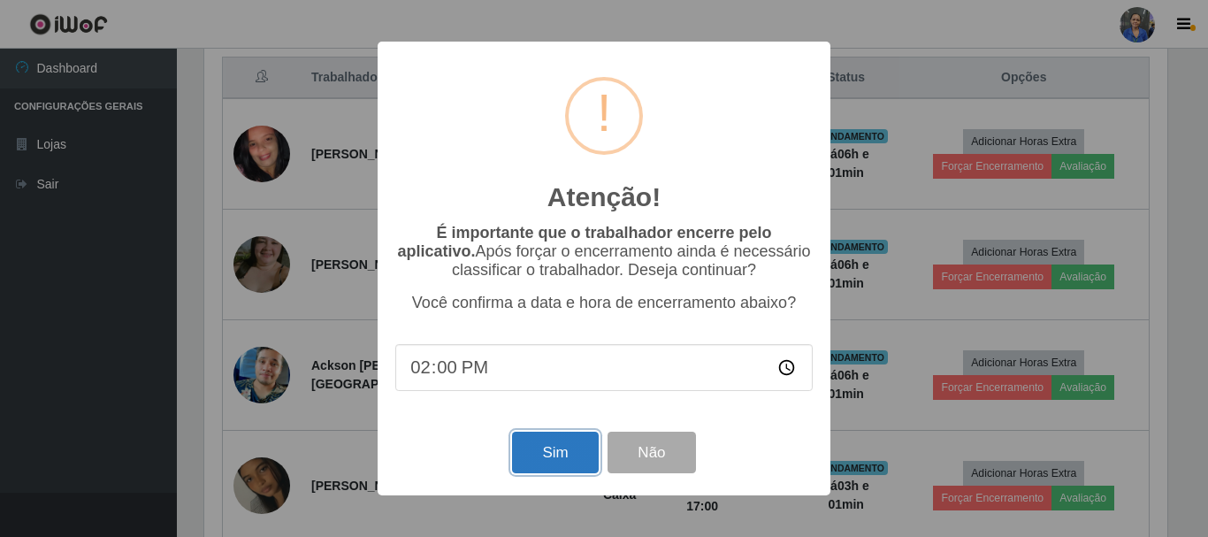
click at [531, 454] on button "Sim" at bounding box center [555, 453] width 86 height 42
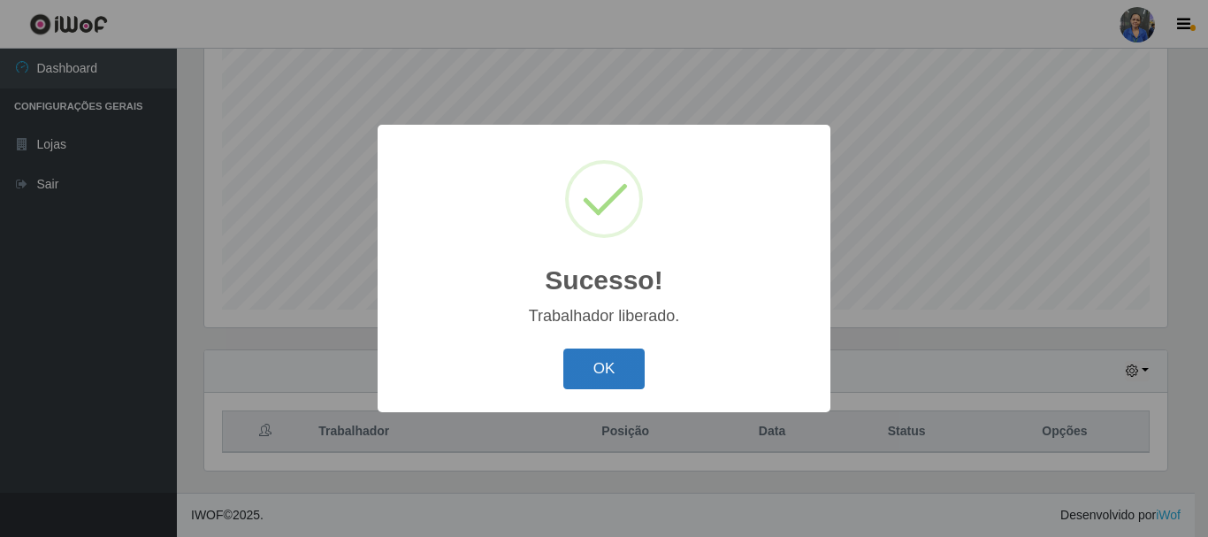
click at [606, 365] on button "OK" at bounding box center [604, 369] width 82 height 42
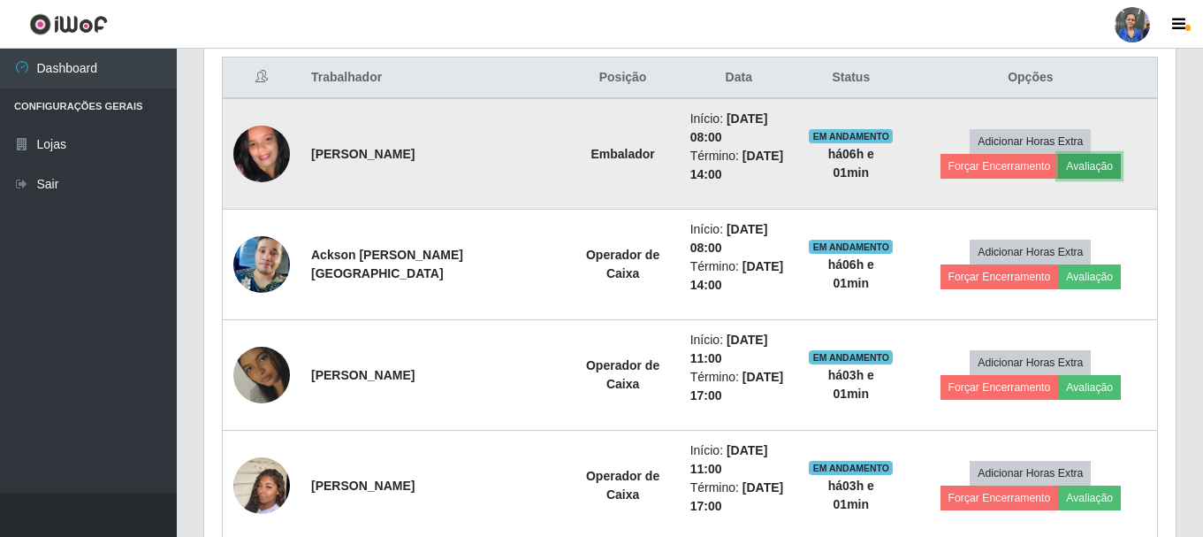
click at [1058, 170] on button "Avaliação" at bounding box center [1089, 166] width 63 height 25
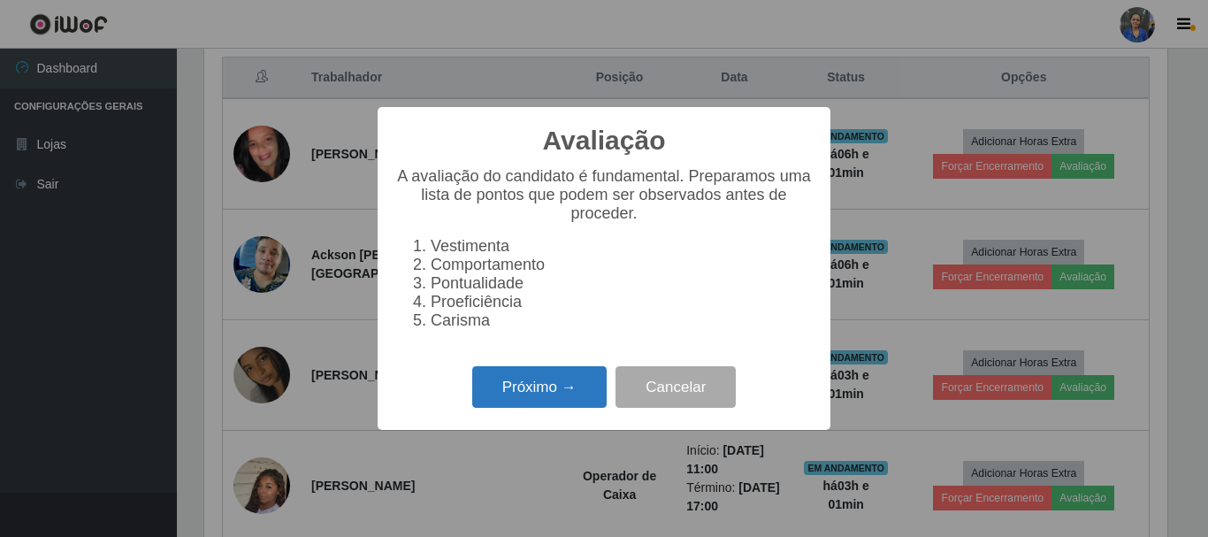
click at [561, 399] on button "Próximo →" at bounding box center [539, 387] width 134 height 42
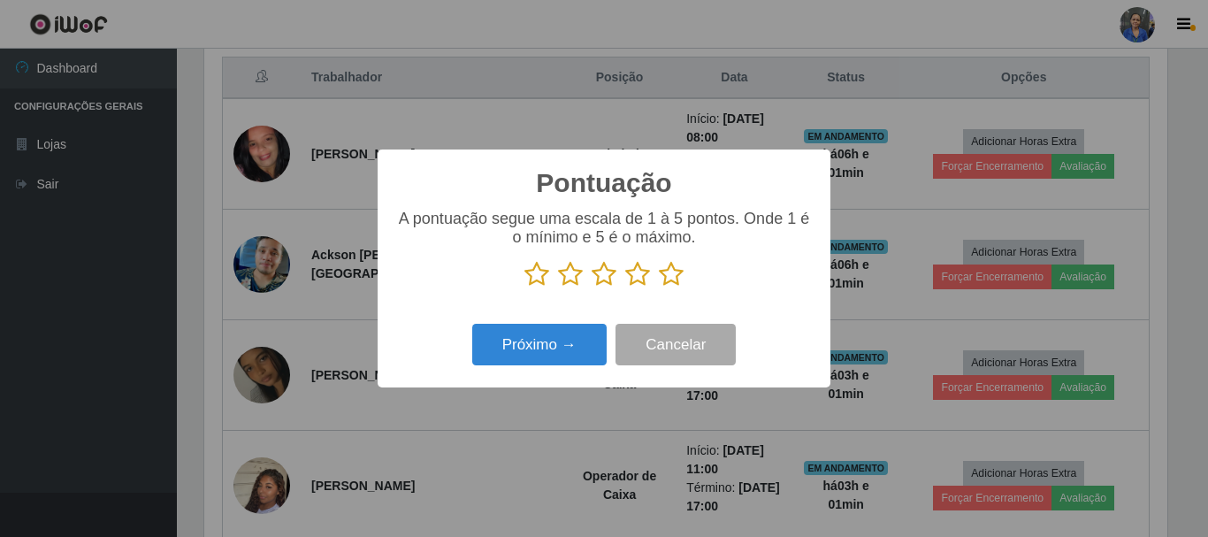
click at [664, 278] on icon at bounding box center [671, 274] width 25 height 27
click at [659, 287] on input "radio" at bounding box center [659, 287] width 0 height 0
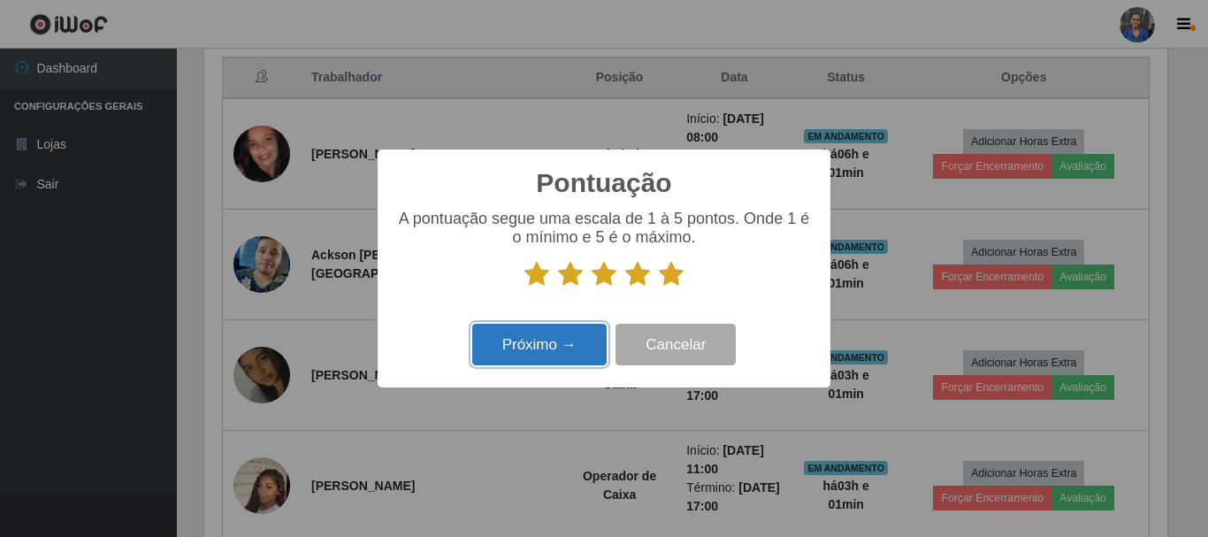
click at [541, 351] on button "Próximo →" at bounding box center [539, 345] width 134 height 42
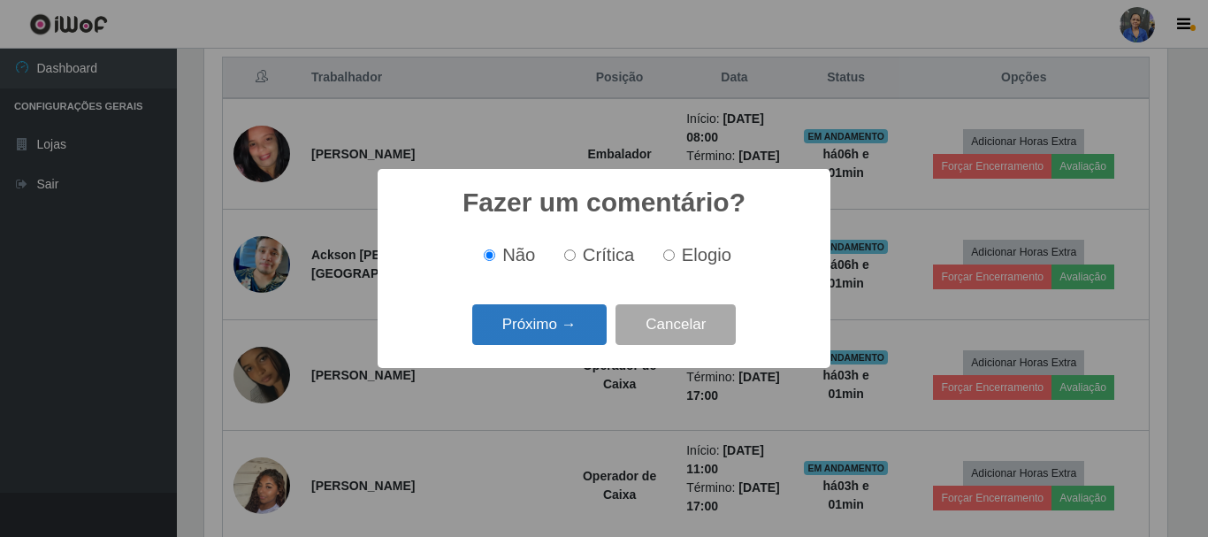
click at [539, 331] on button "Próximo →" at bounding box center [539, 325] width 134 height 42
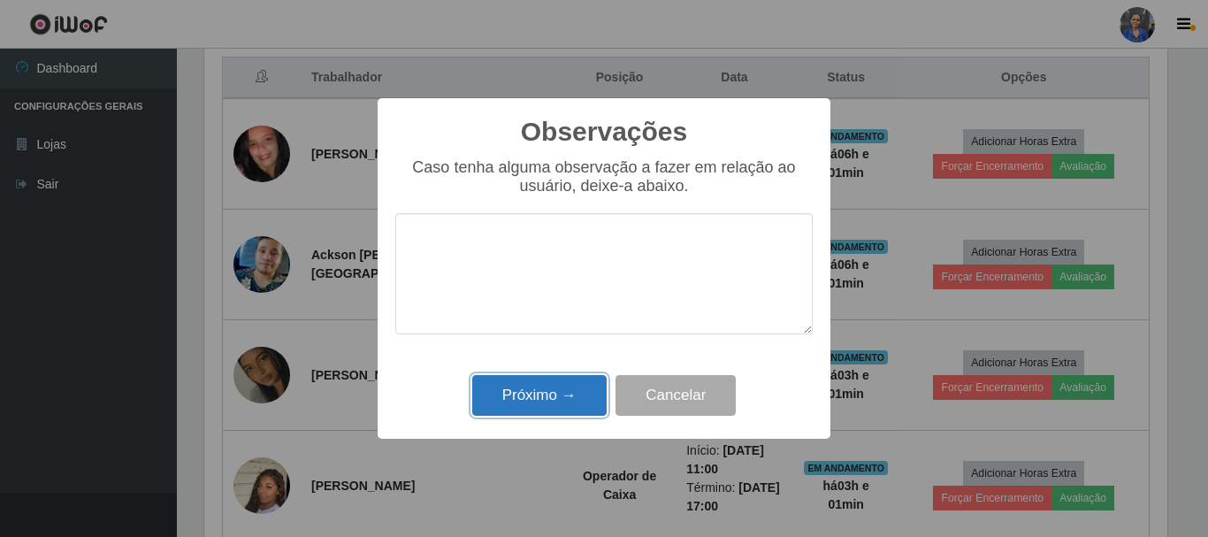
click at [528, 408] on button "Próximo →" at bounding box center [539, 396] width 134 height 42
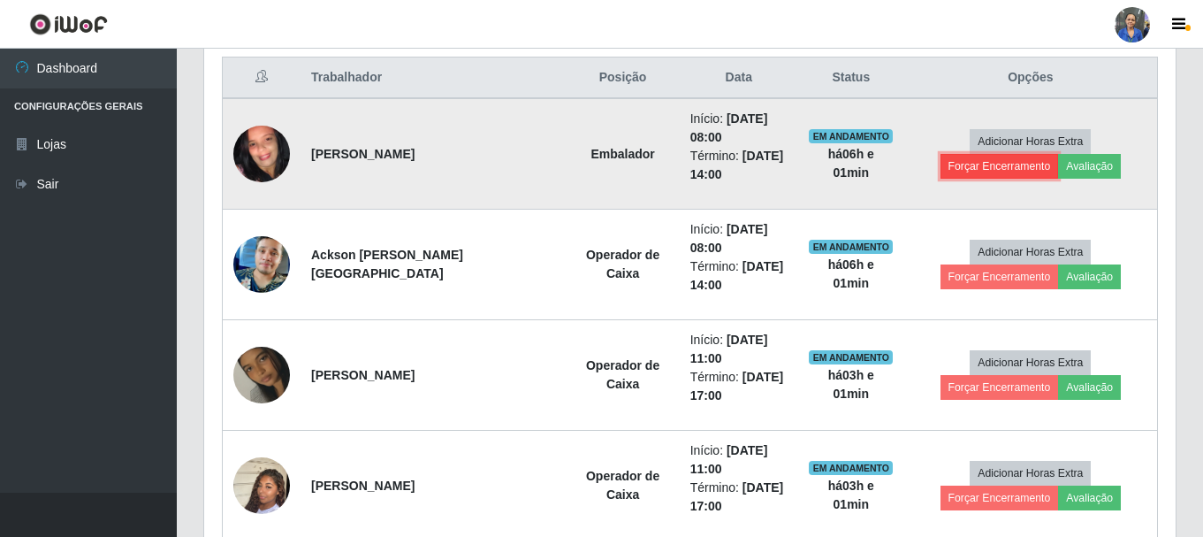
click at [1059, 154] on button "Forçar Encerramento" at bounding box center [1000, 166] width 118 height 25
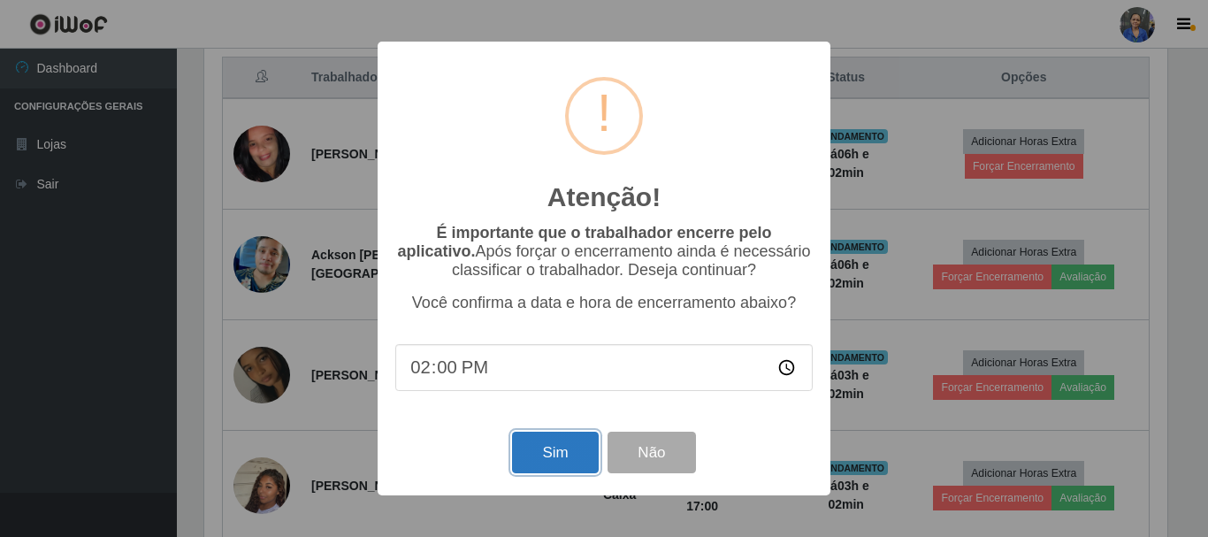
click at [533, 445] on button "Sim" at bounding box center [555, 453] width 86 height 42
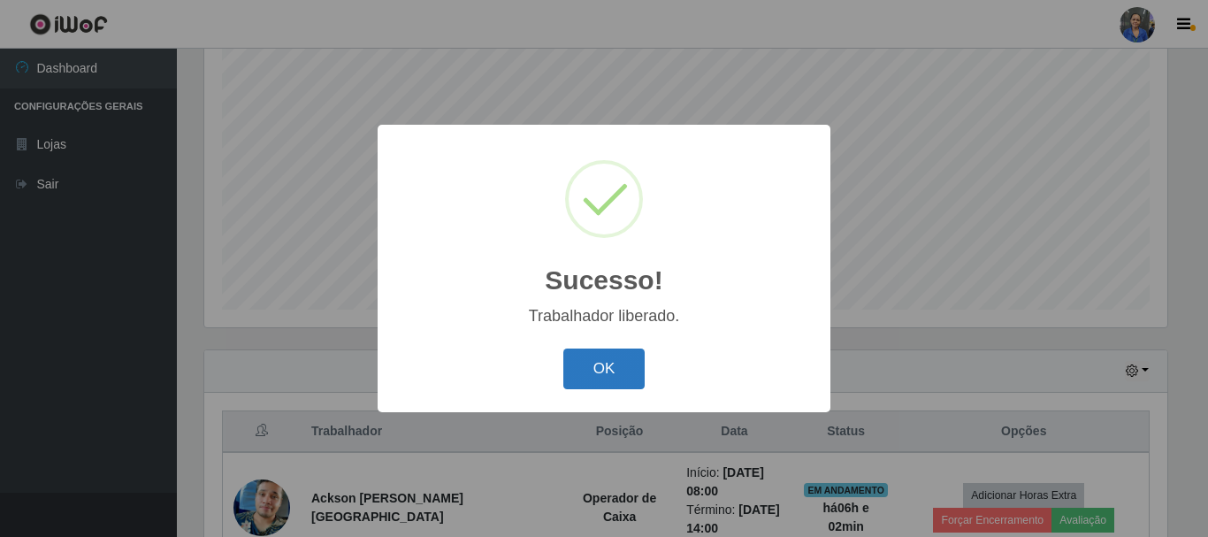
click at [598, 359] on button "OK" at bounding box center [604, 369] width 82 height 42
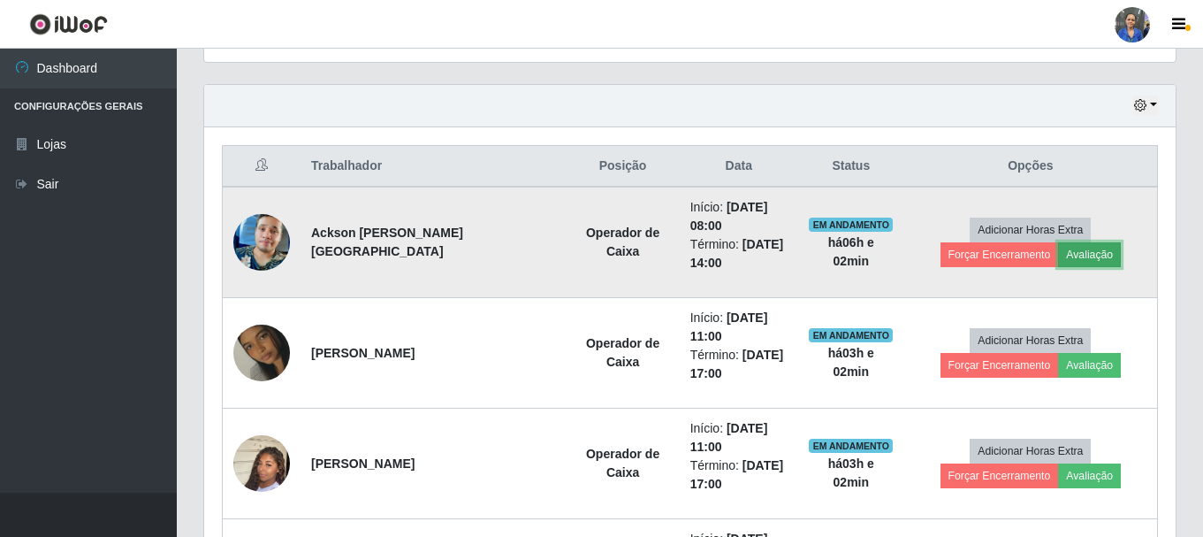
click at [1058, 254] on button "Avaliação" at bounding box center [1089, 254] width 63 height 25
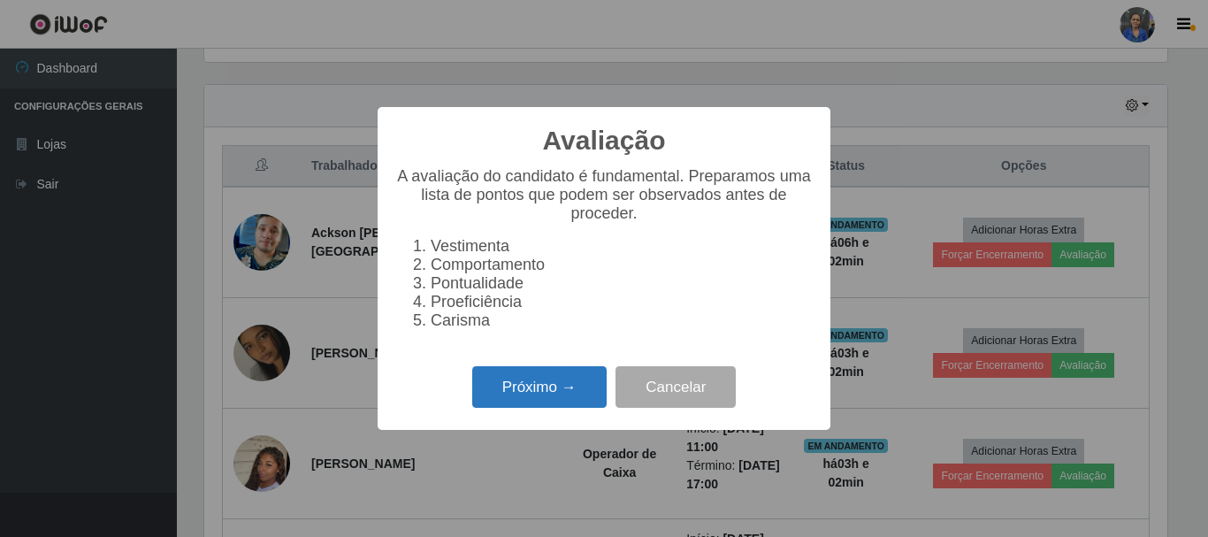
click at [535, 401] on button "Próximo →" at bounding box center [539, 387] width 134 height 42
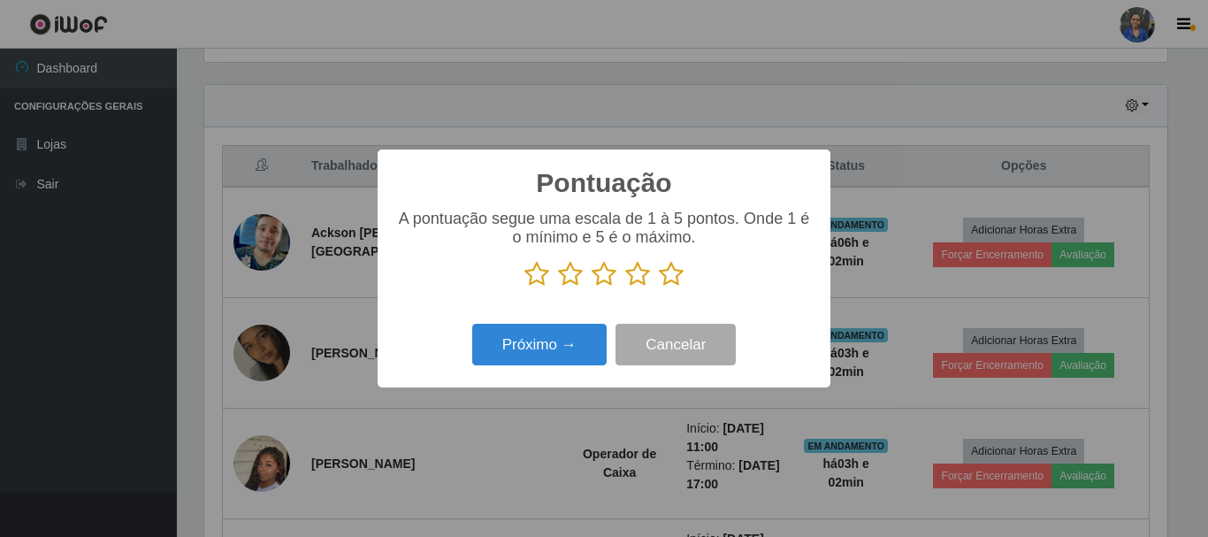
drag, startPoint x: 668, startPoint y: 278, endPoint x: 589, endPoint y: 372, distance: 123.1
click at [668, 279] on icon at bounding box center [671, 274] width 25 height 27
click at [659, 287] on input "radio" at bounding box center [659, 287] width 0 height 0
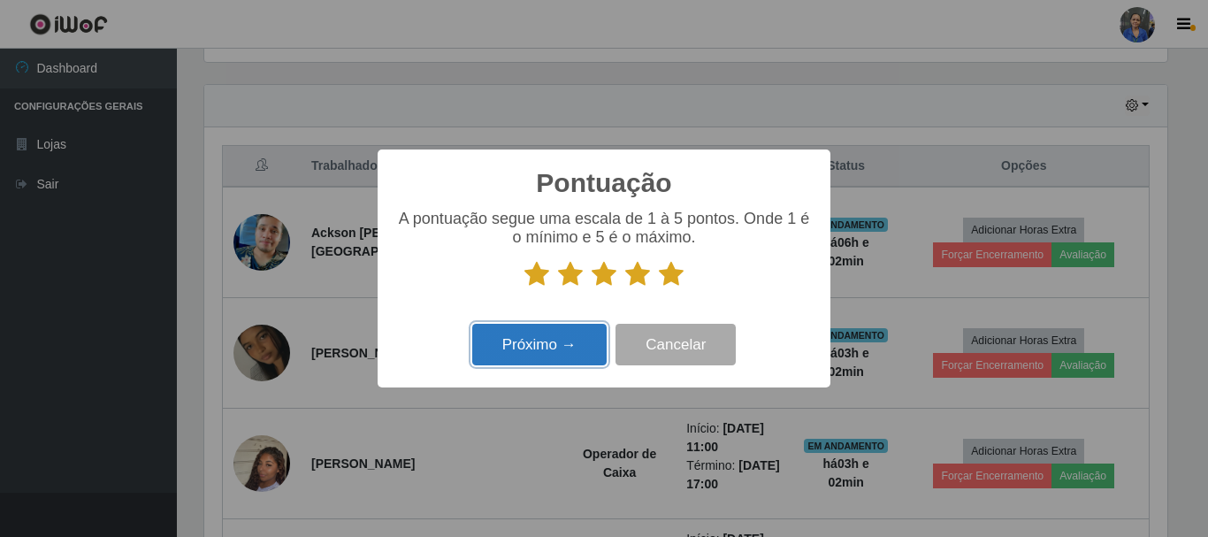
click at [553, 355] on button "Próximo →" at bounding box center [539, 345] width 134 height 42
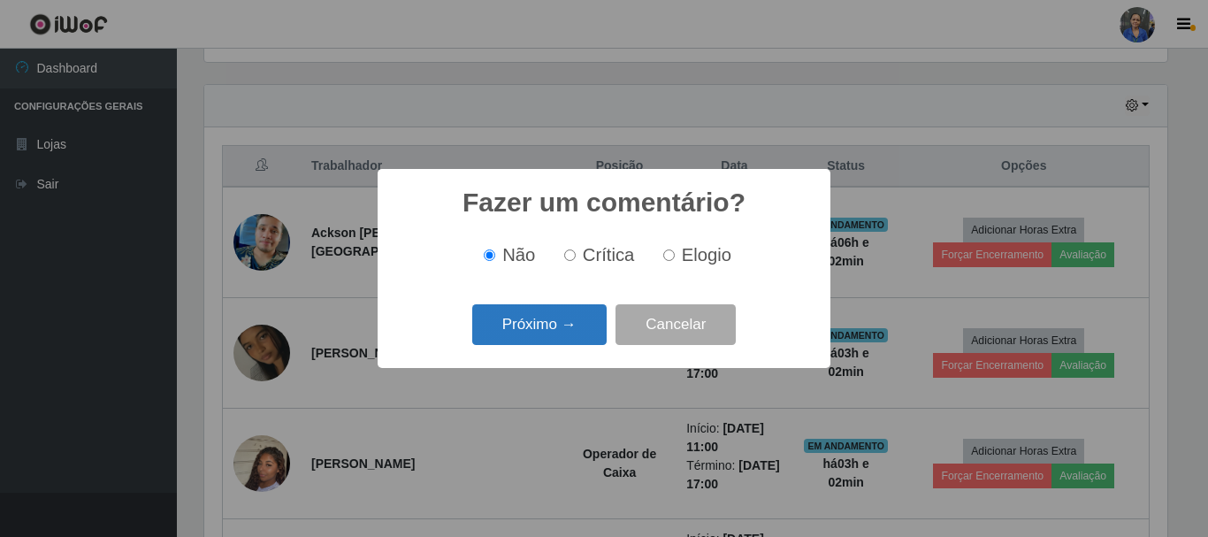
click at [552, 308] on button "Próximo →" at bounding box center [539, 325] width 134 height 42
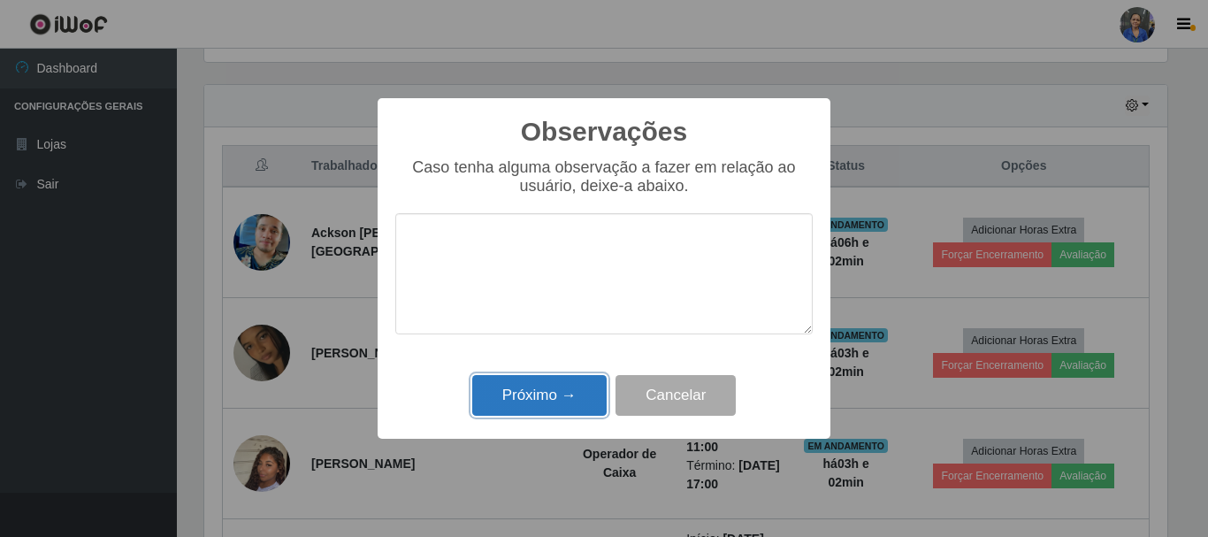
click at [561, 383] on button "Próximo →" at bounding box center [539, 396] width 134 height 42
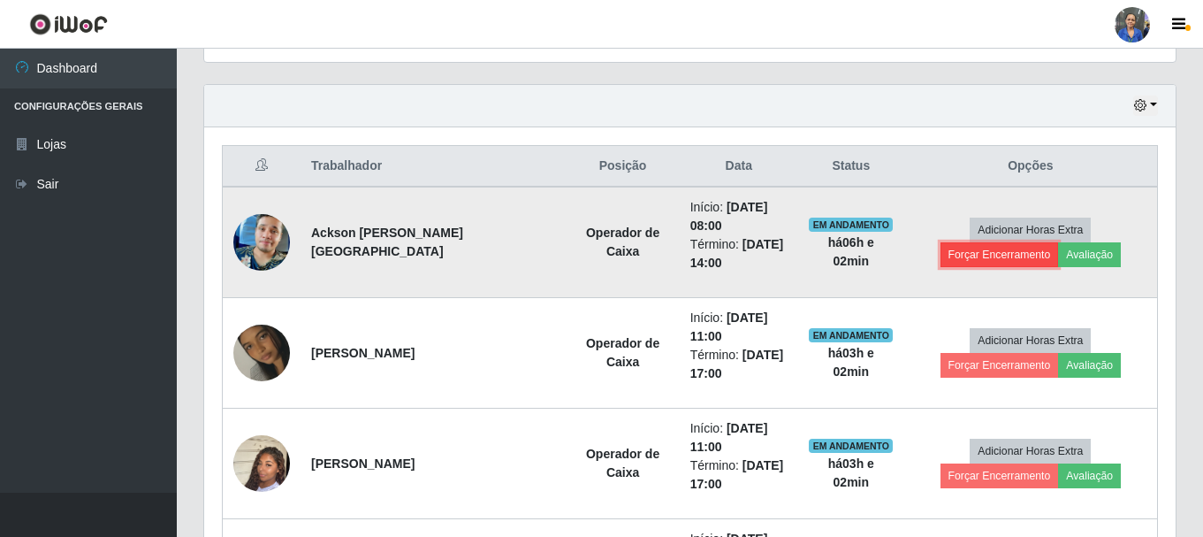
click at [1059, 242] on button "Forçar Encerramento" at bounding box center [1000, 254] width 118 height 25
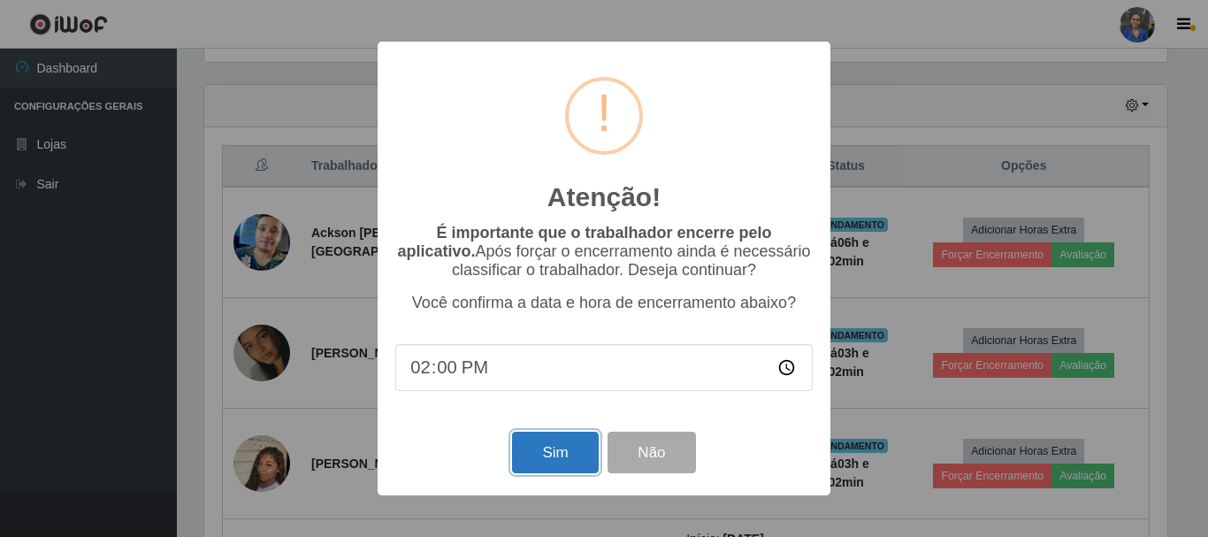
click at [564, 449] on button "Sim" at bounding box center [555, 453] width 86 height 42
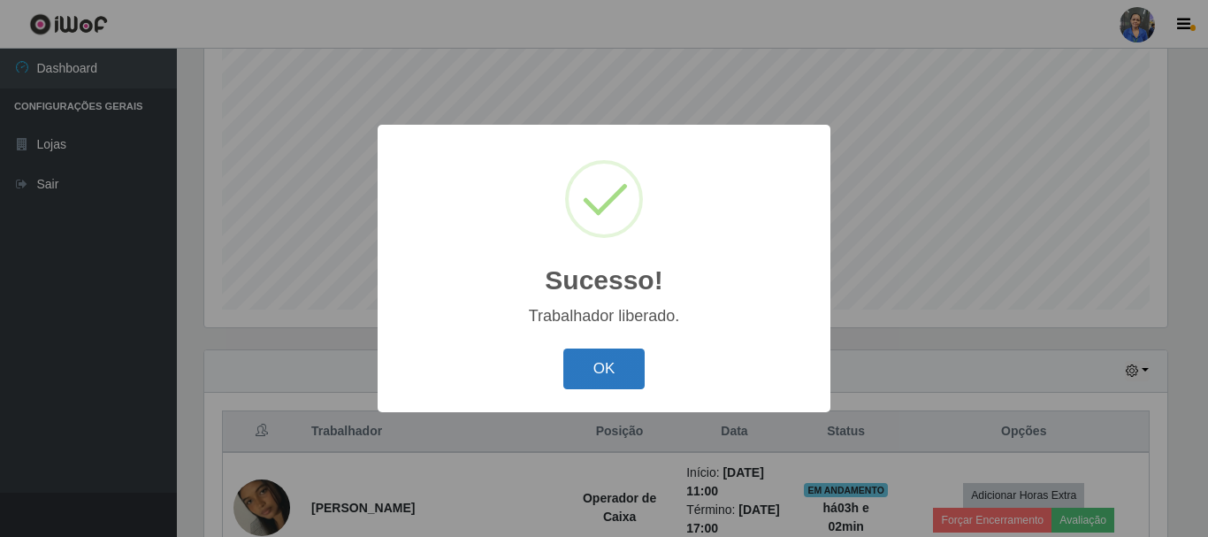
click at [596, 365] on button "OK" at bounding box center [604, 369] width 82 height 42
